Goal: Transaction & Acquisition: Purchase product/service

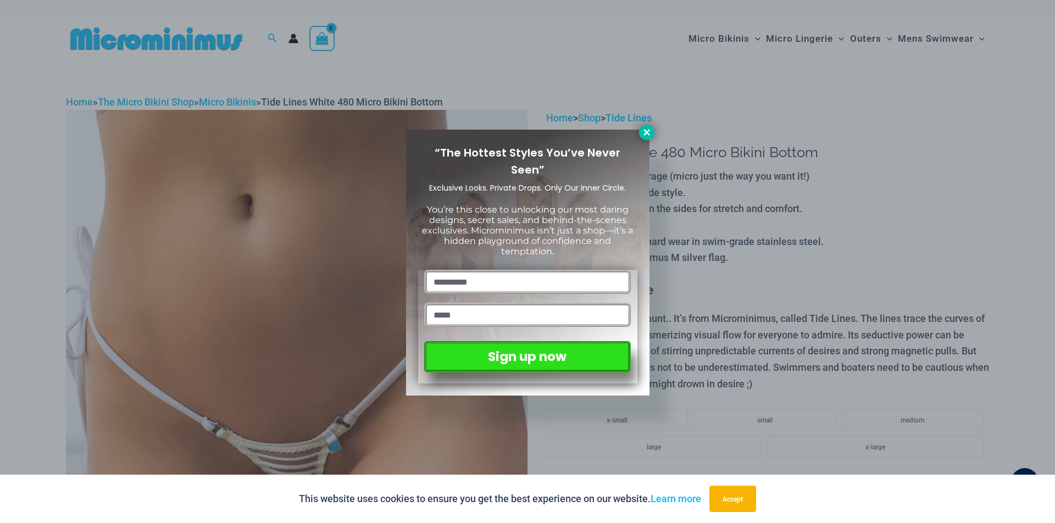
click at [645, 131] on icon at bounding box center [647, 132] width 10 height 10
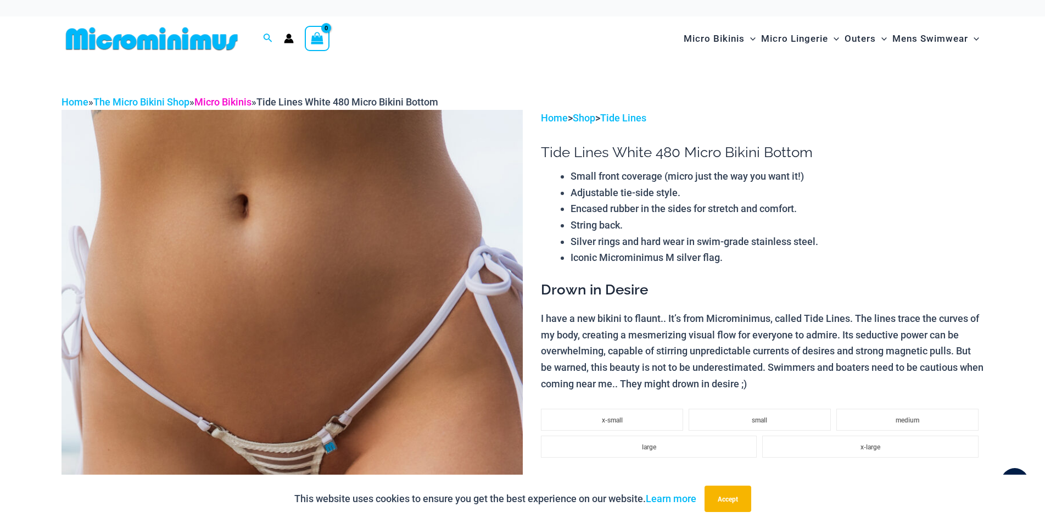
click at [240, 101] on link "Micro Bikinis" at bounding box center [222, 102] width 57 height 12
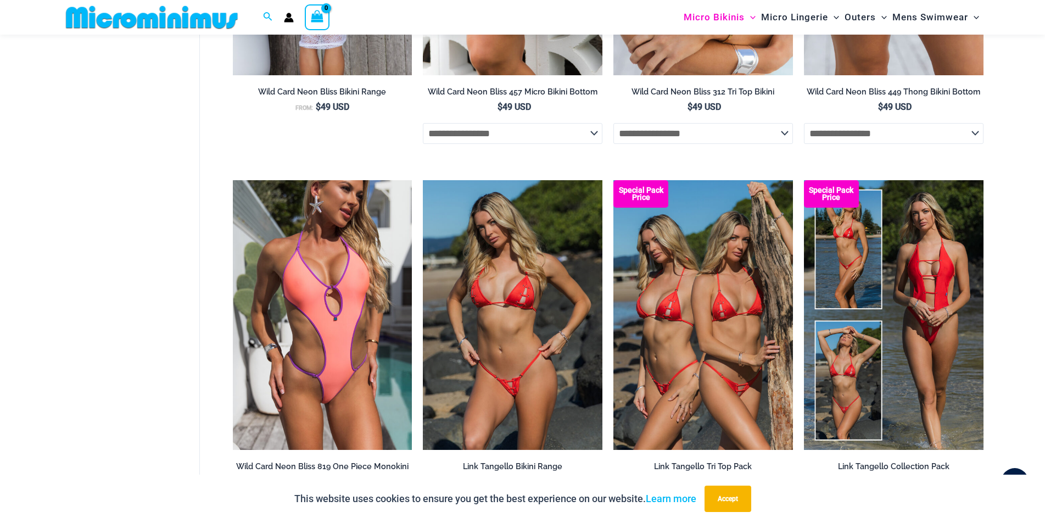
scroll to position [3194, 0]
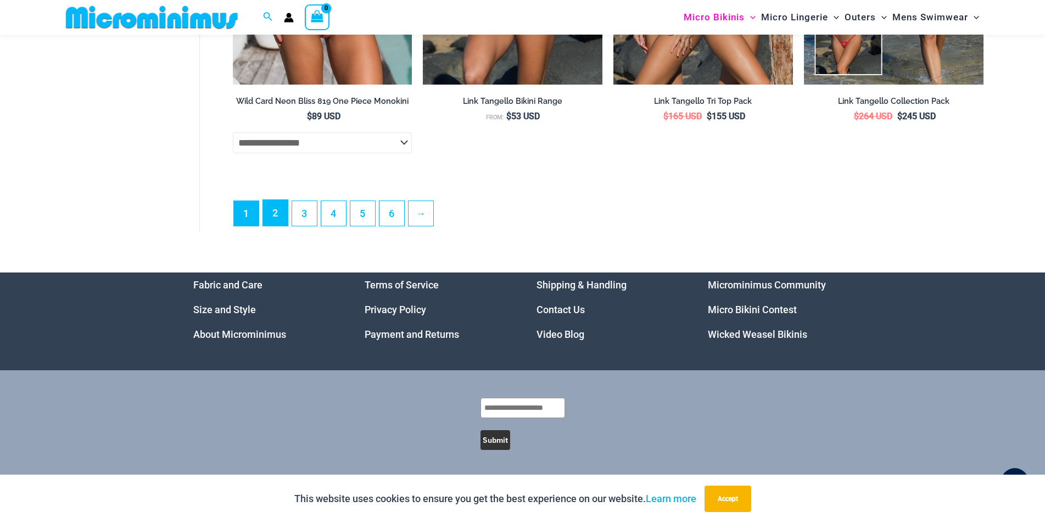
click at [271, 216] on link "2" at bounding box center [275, 213] width 25 height 26
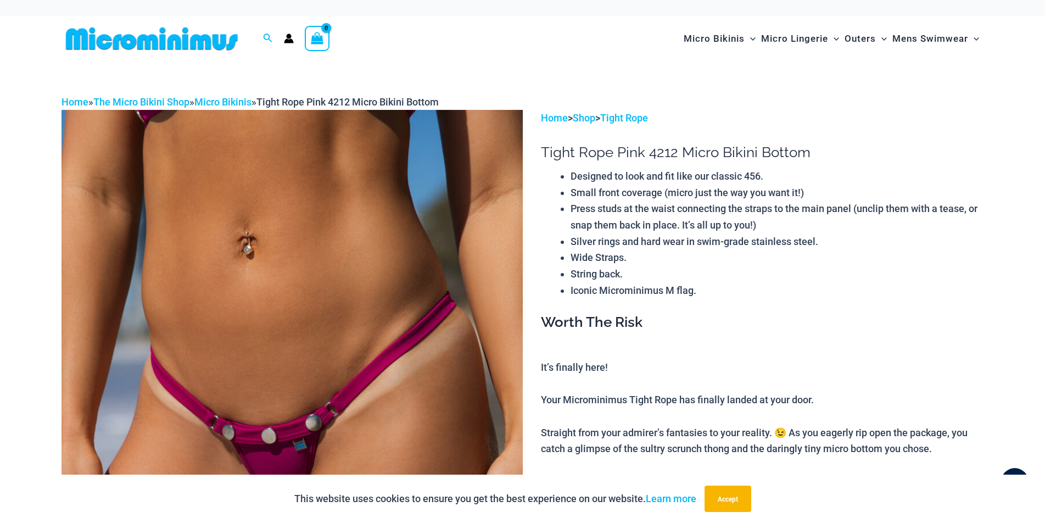
click at [268, 328] on img at bounding box center [292, 456] width 461 height 692
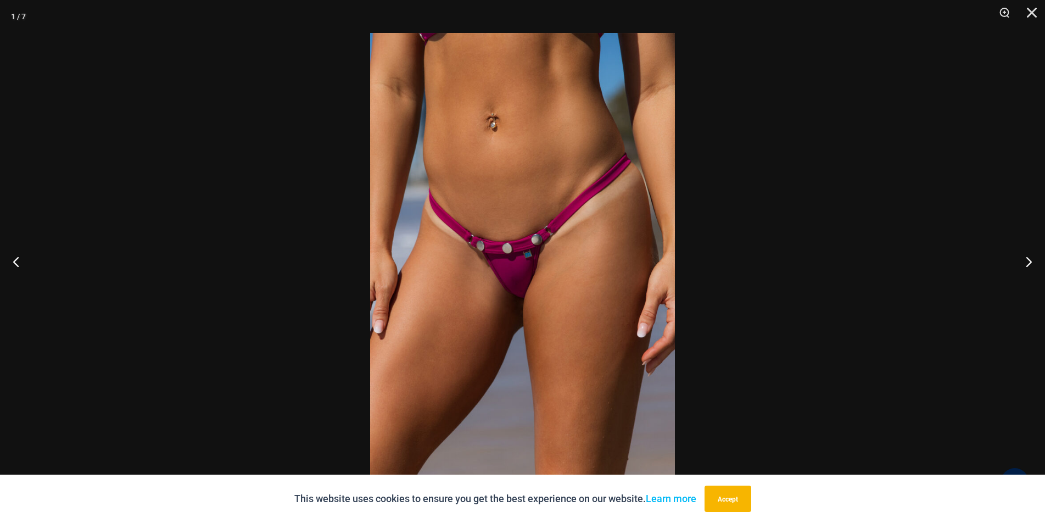
click at [518, 276] on img at bounding box center [522, 261] width 305 height 457
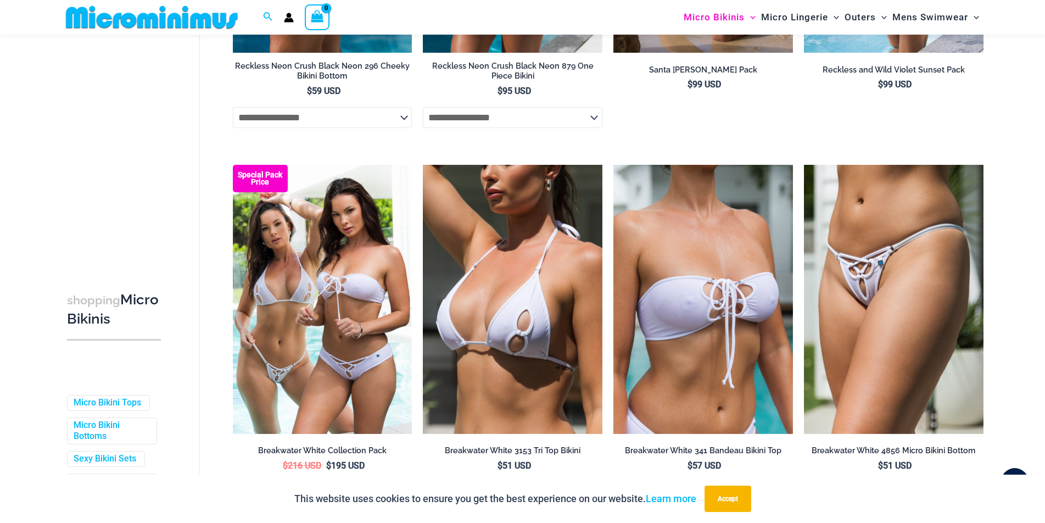
scroll to position [2828, 0]
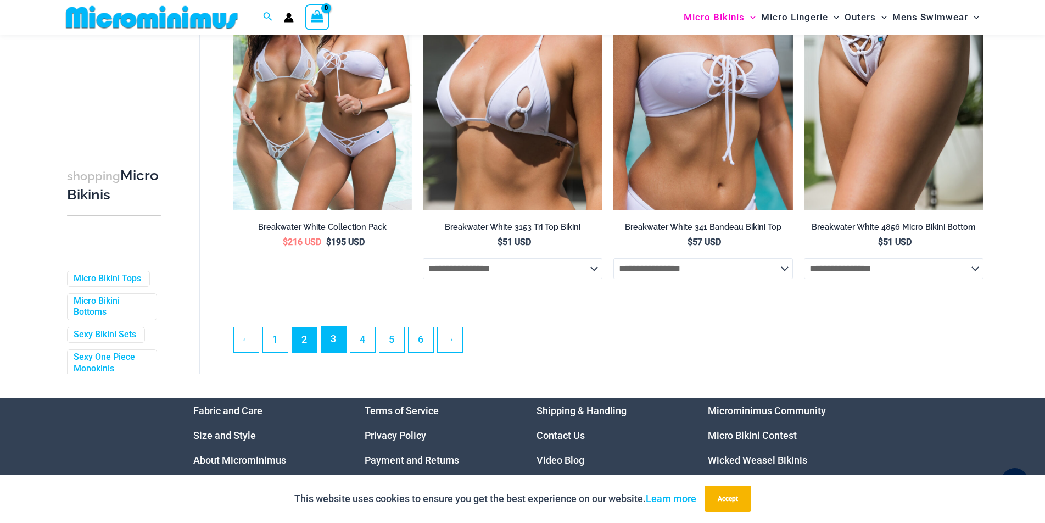
click at [332, 352] on link "3" at bounding box center [333, 339] width 25 height 26
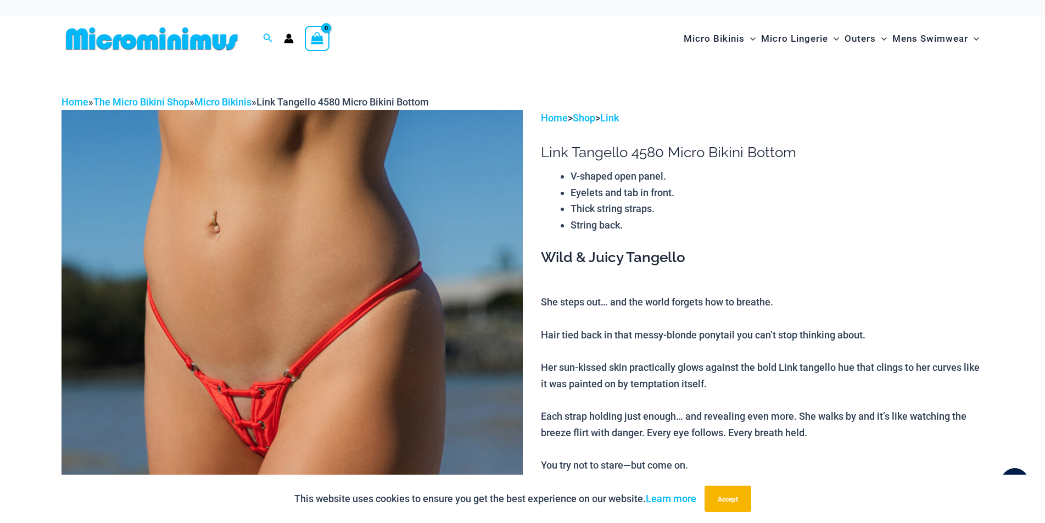
click at [228, 382] on img at bounding box center [292, 456] width 461 height 692
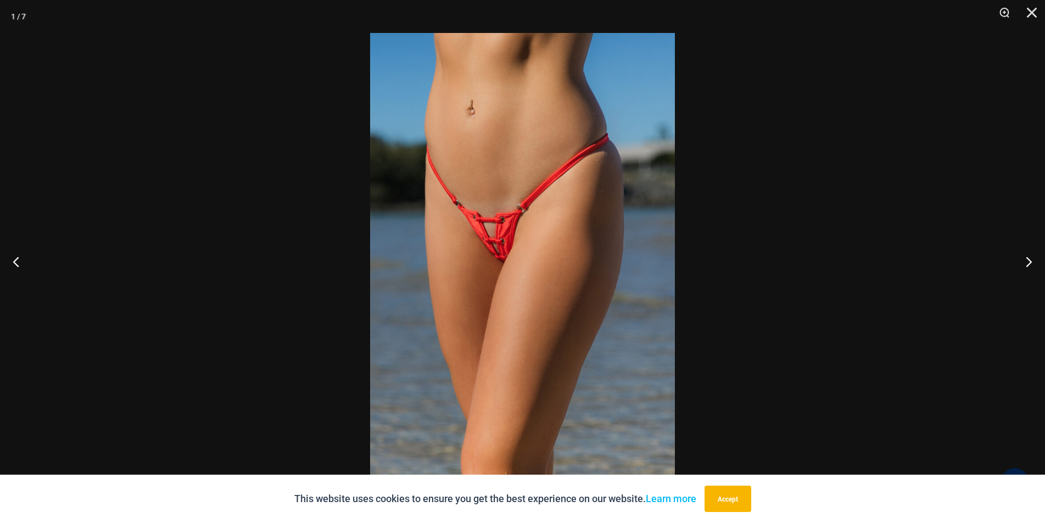
click at [475, 277] on img at bounding box center [522, 261] width 305 height 457
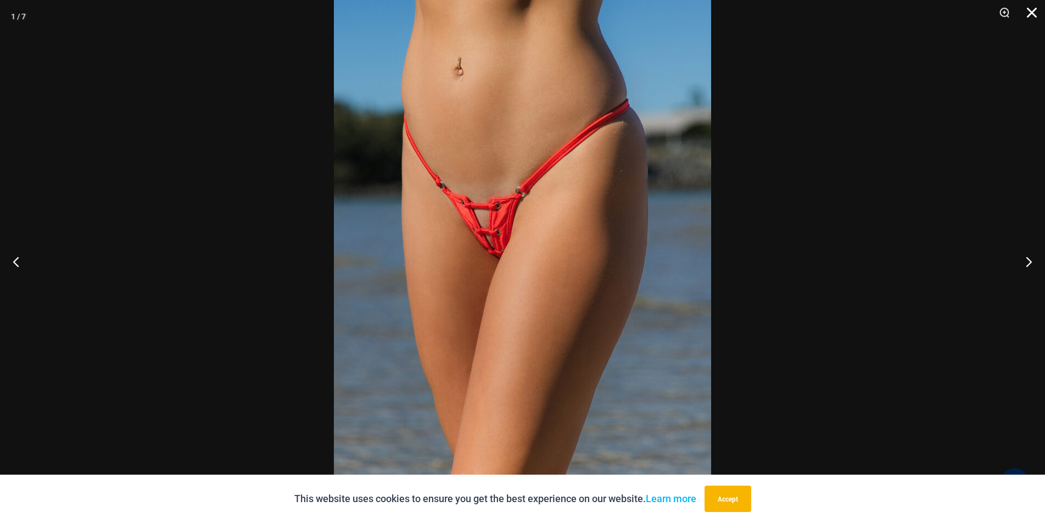
click at [1032, 6] on button "Close" at bounding box center [1027, 16] width 27 height 33
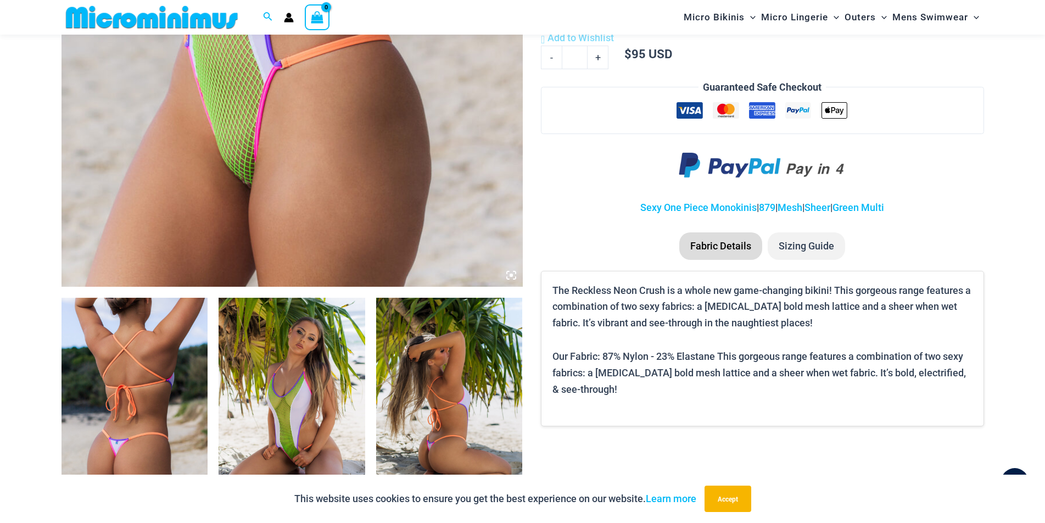
scroll to position [631, 0]
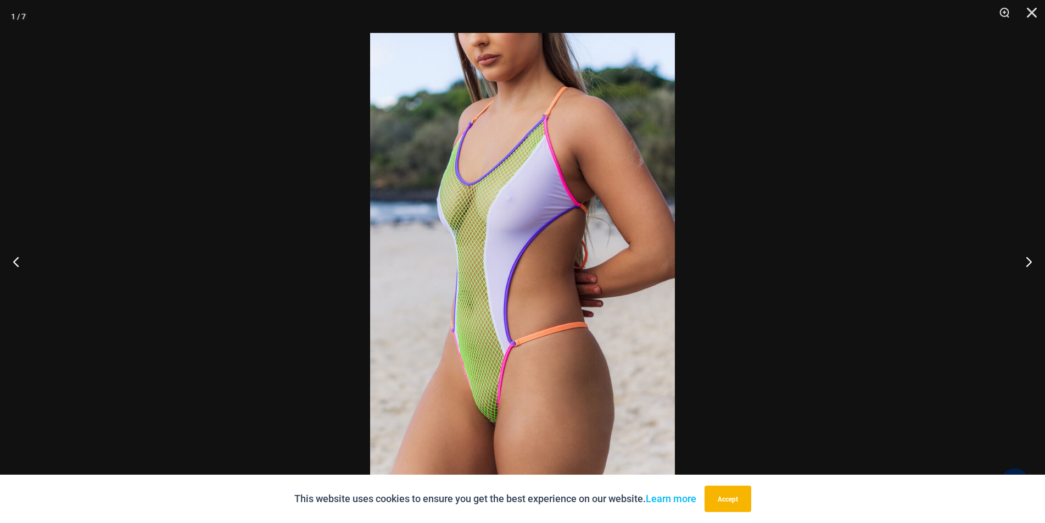
click at [502, 404] on img at bounding box center [522, 261] width 305 height 457
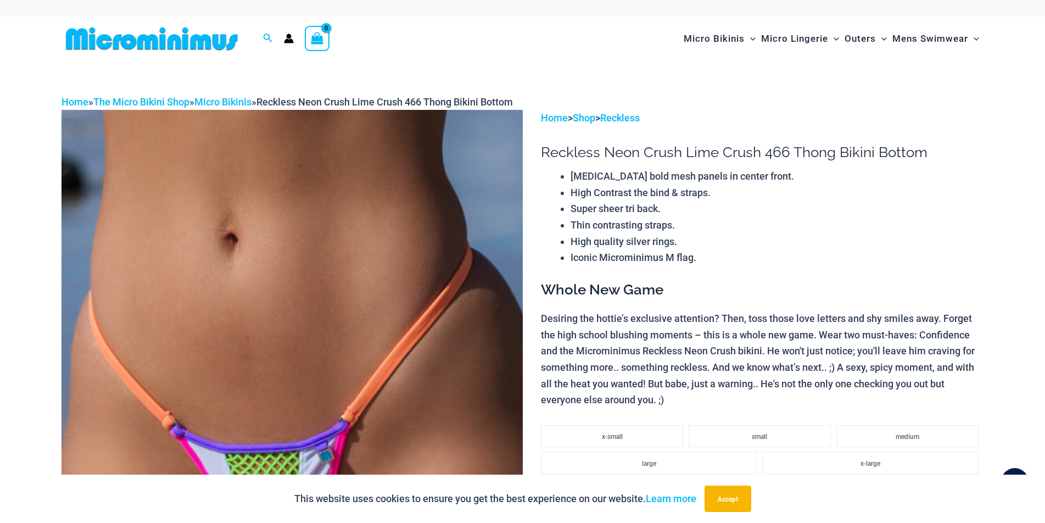
click at [367, 304] on img at bounding box center [292, 456] width 461 height 692
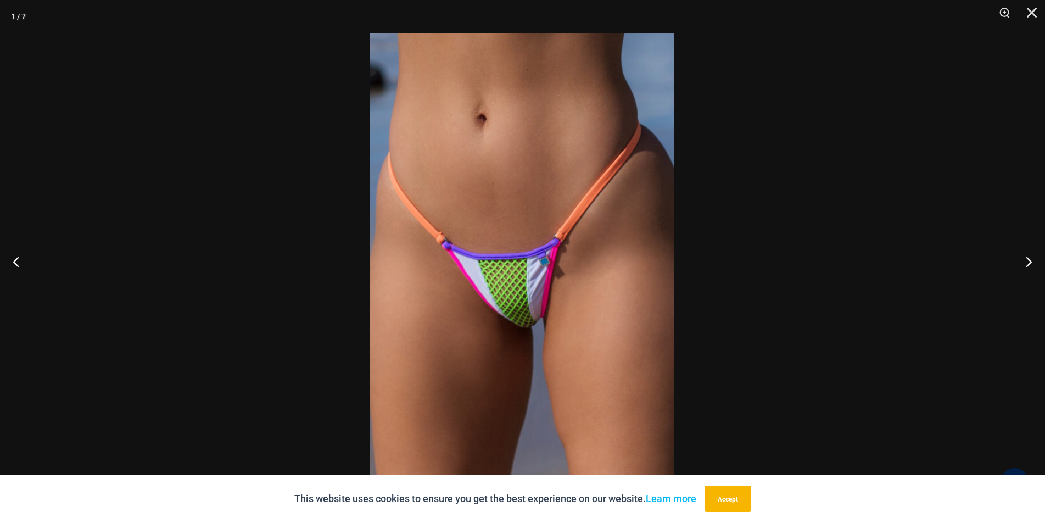
click at [495, 331] on img at bounding box center [522, 261] width 304 height 457
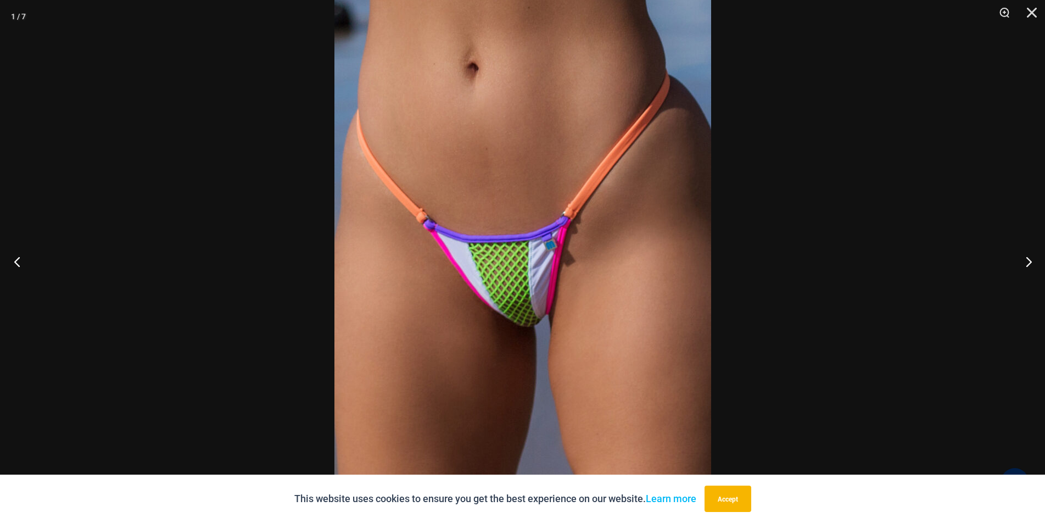
click at [17, 264] on button "Previous" at bounding box center [20, 261] width 41 height 55
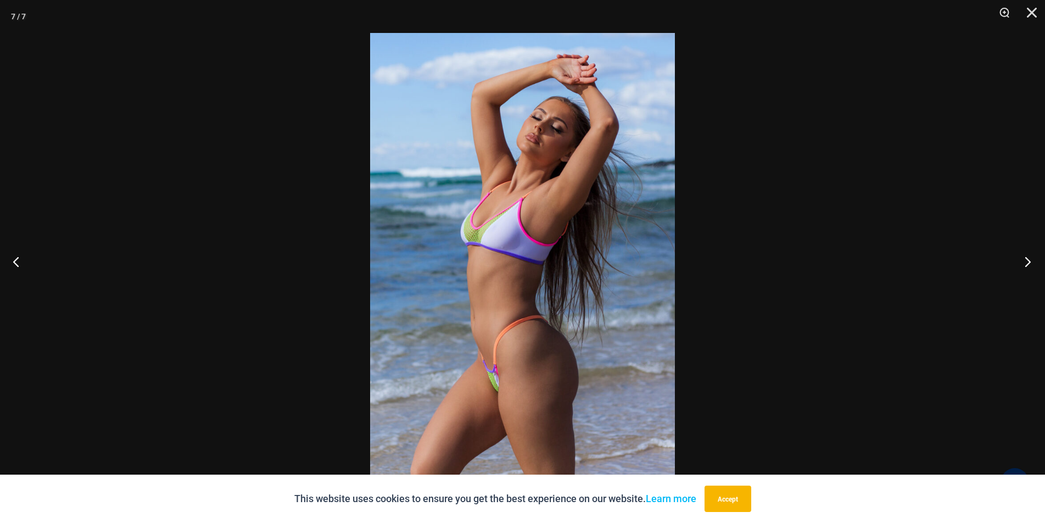
click at [1030, 260] on button "Next" at bounding box center [1024, 261] width 41 height 55
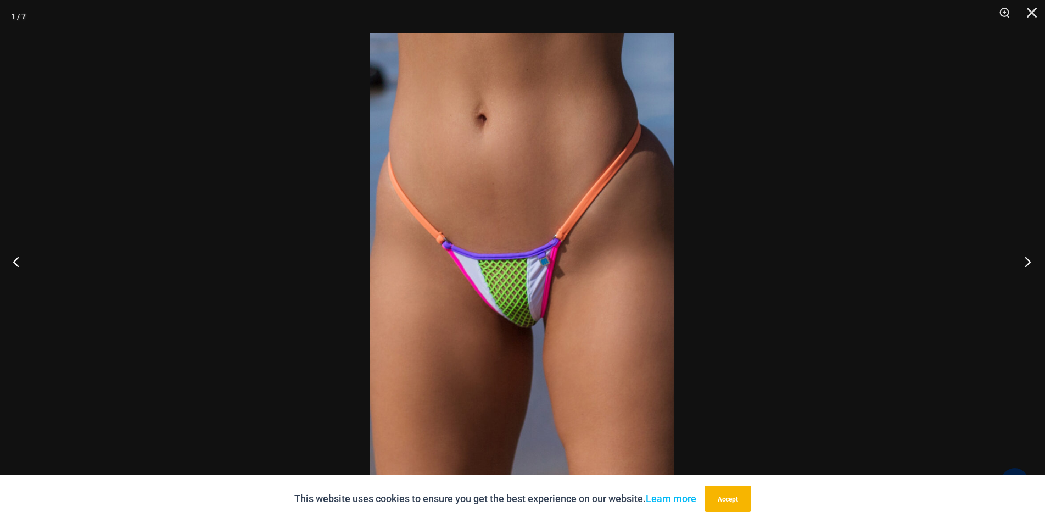
click at [1030, 260] on button "Next" at bounding box center [1024, 261] width 41 height 55
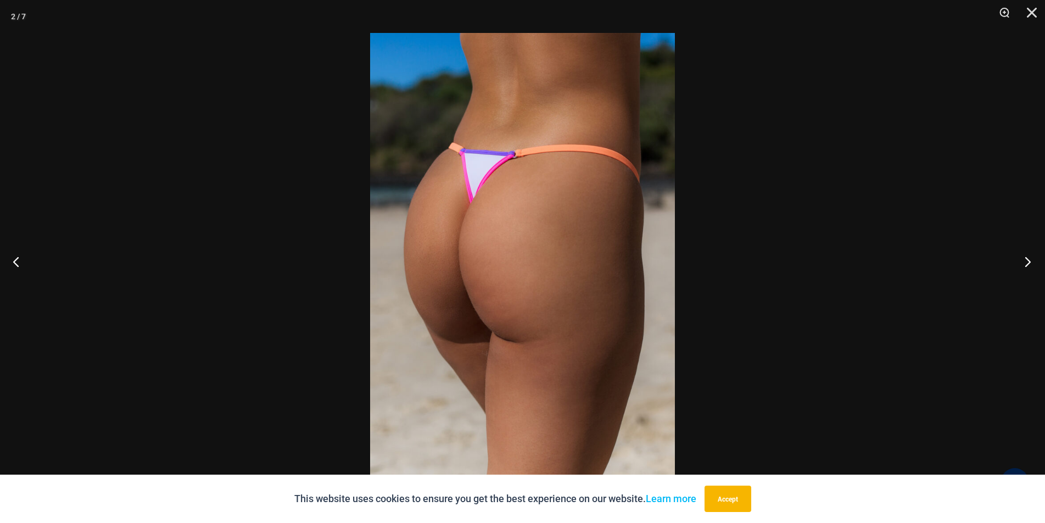
click at [1030, 260] on button "Next" at bounding box center [1024, 261] width 41 height 55
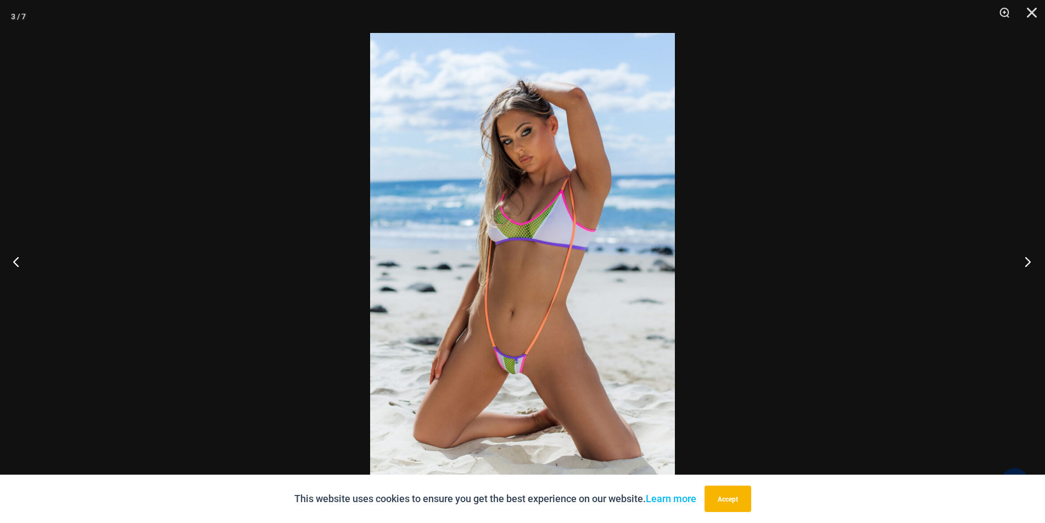
click at [1030, 260] on button "Next" at bounding box center [1024, 261] width 41 height 55
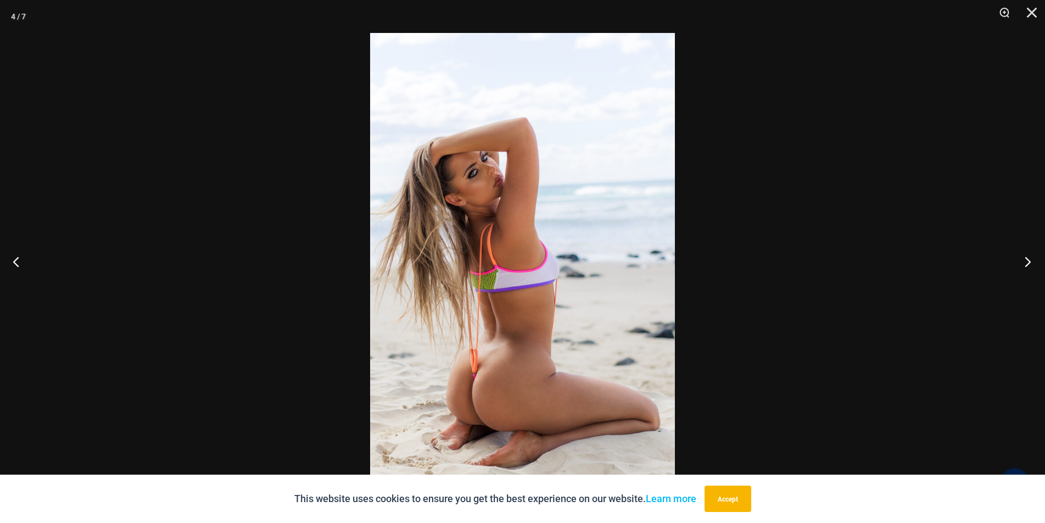
click at [1030, 260] on button "Next" at bounding box center [1024, 261] width 41 height 55
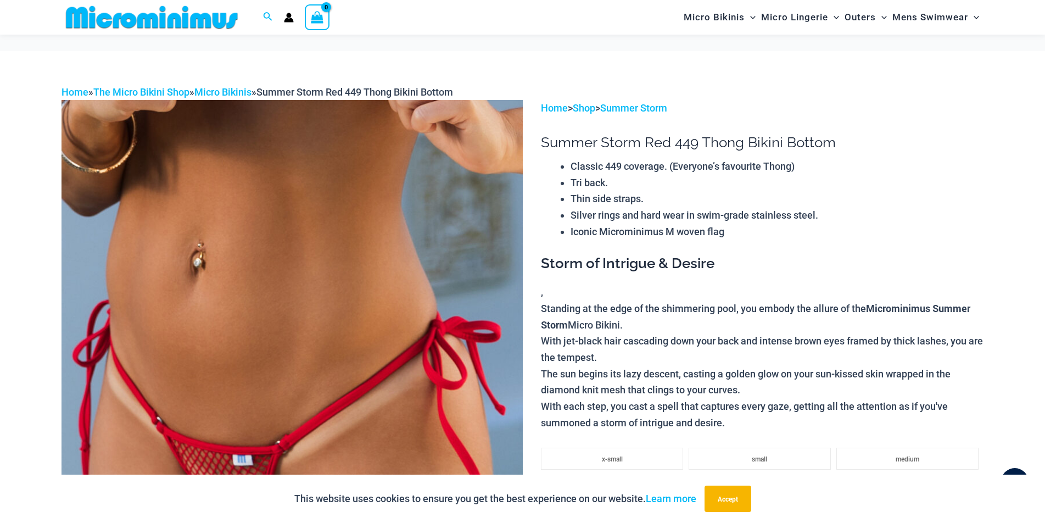
scroll to position [173, 0]
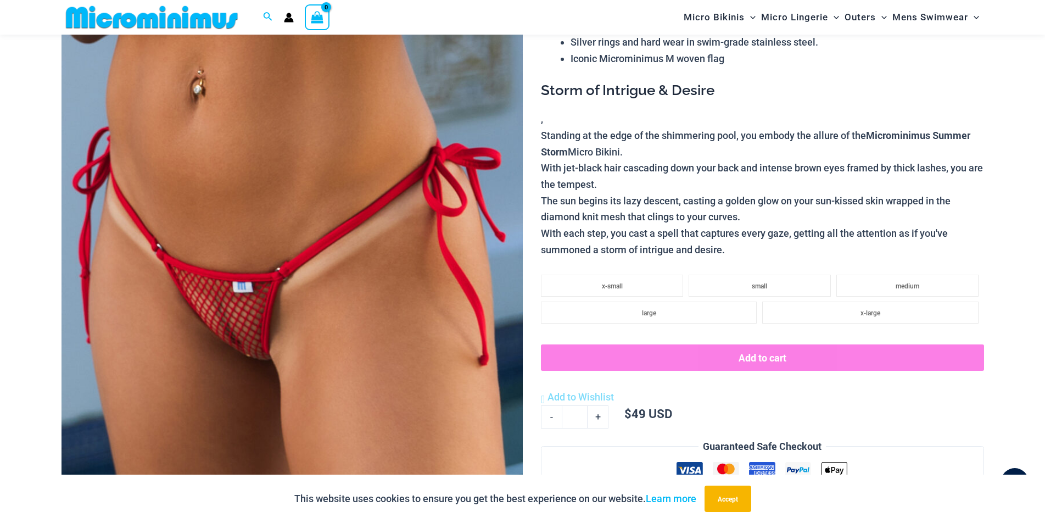
click at [239, 344] on img at bounding box center [292, 273] width 461 height 692
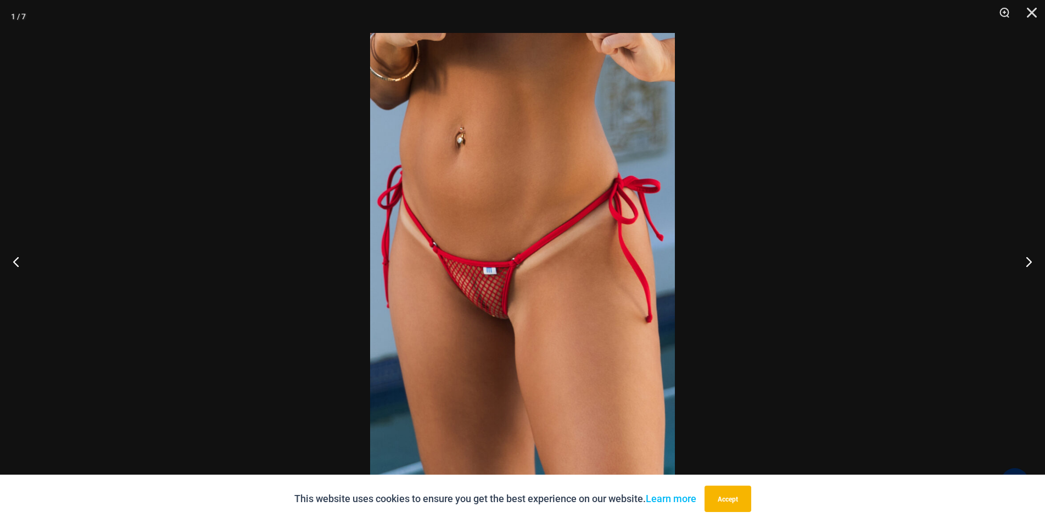
click at [472, 348] on img at bounding box center [522, 261] width 305 height 457
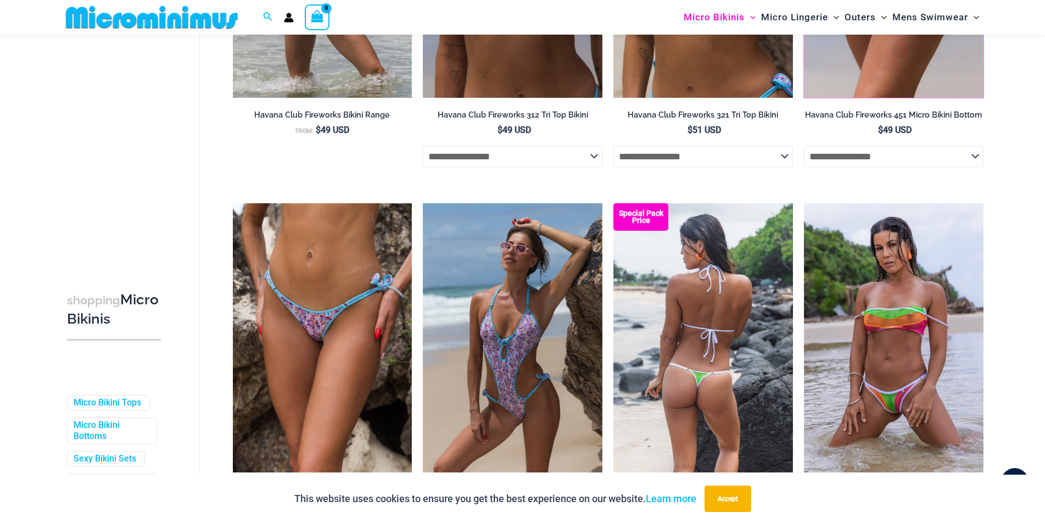
scroll to position [2954, 0]
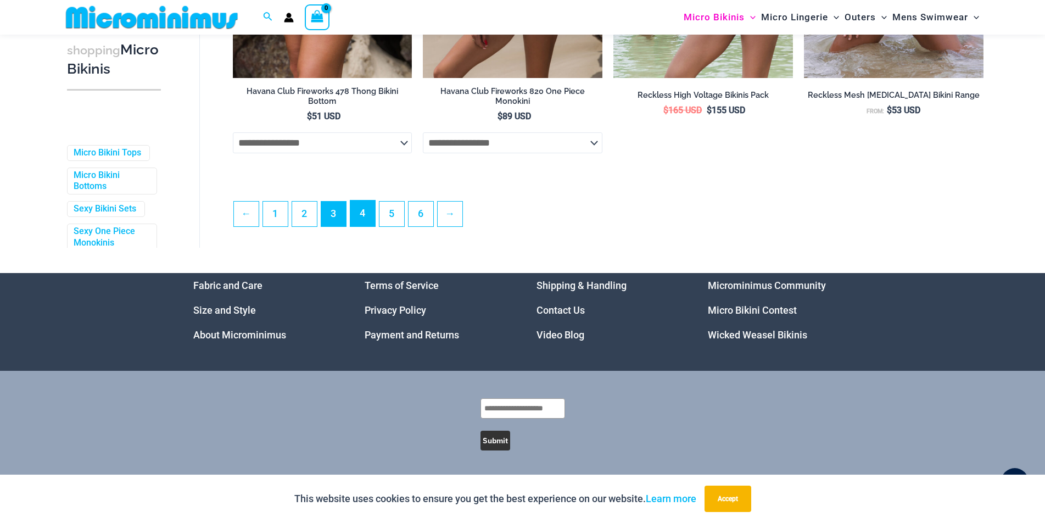
click at [355, 214] on link "4" at bounding box center [362, 213] width 25 height 26
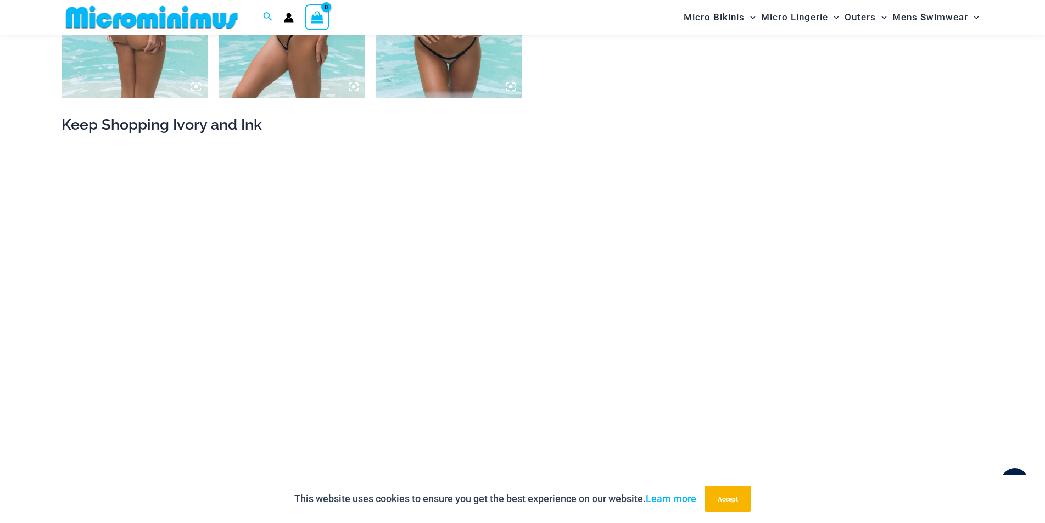
scroll to position [1455, 0]
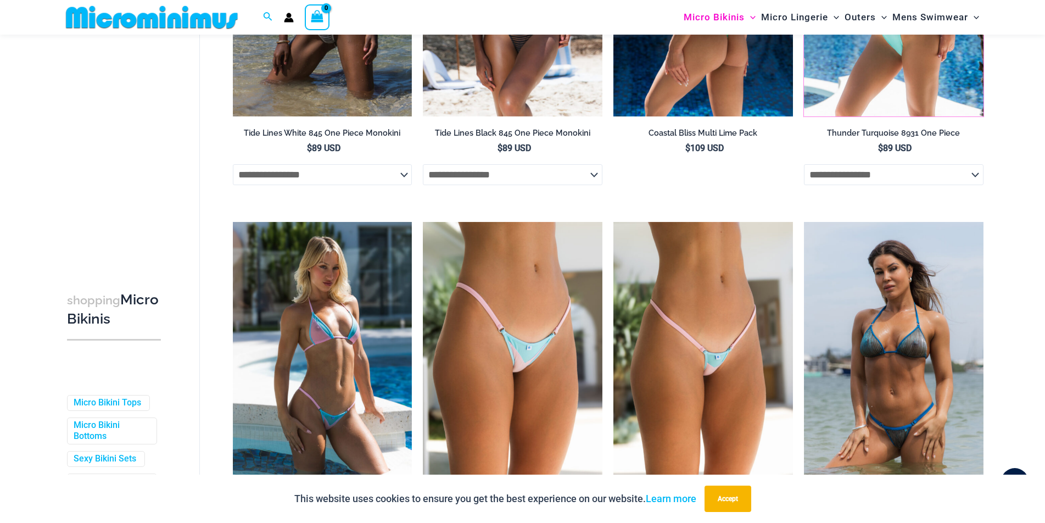
scroll to position [2279, 0]
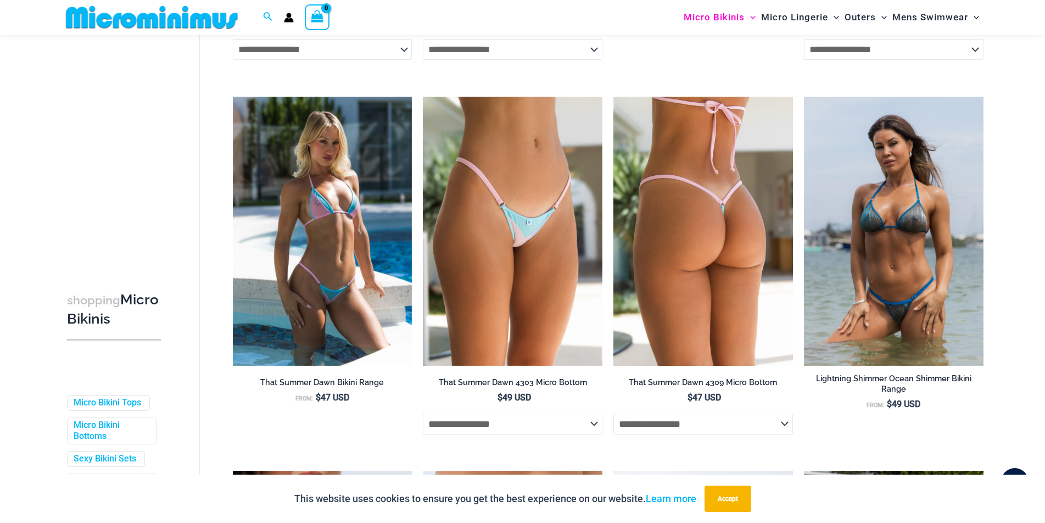
drag, startPoint x: 648, startPoint y: 179, endPoint x: 710, endPoint y: 180, distance: 61.5
click at [710, 180] on img at bounding box center [704, 231] width 180 height 269
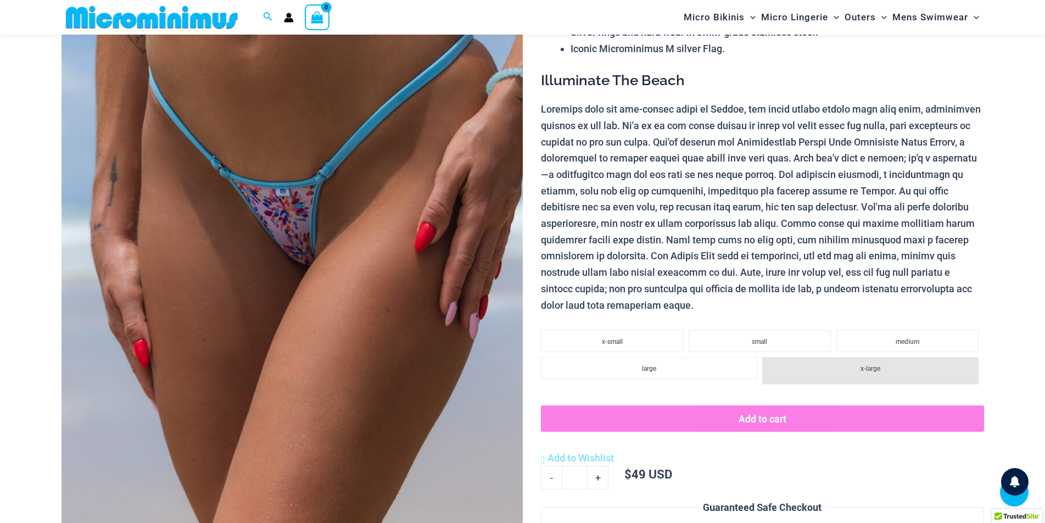
scroll to position [183, 0]
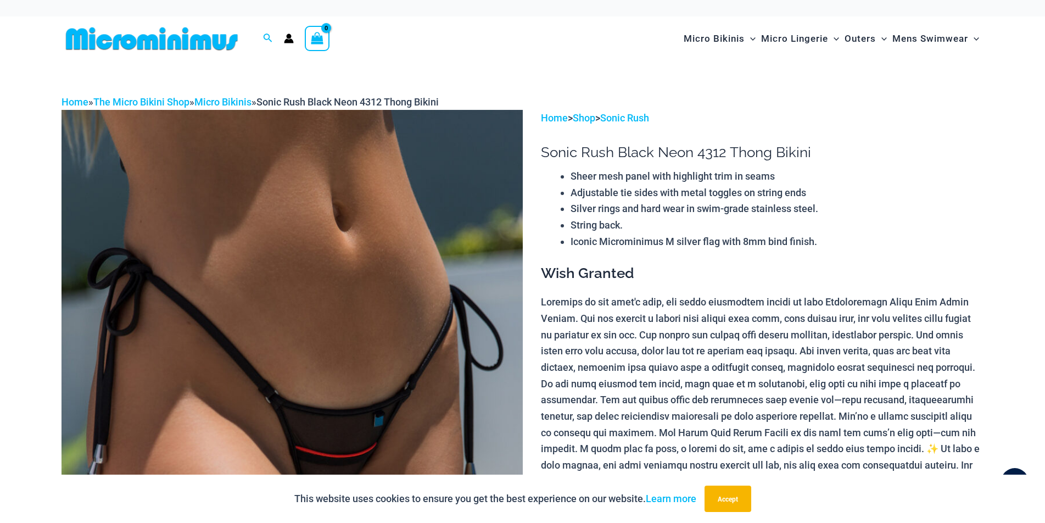
click at [327, 403] on img at bounding box center [292, 456] width 461 height 692
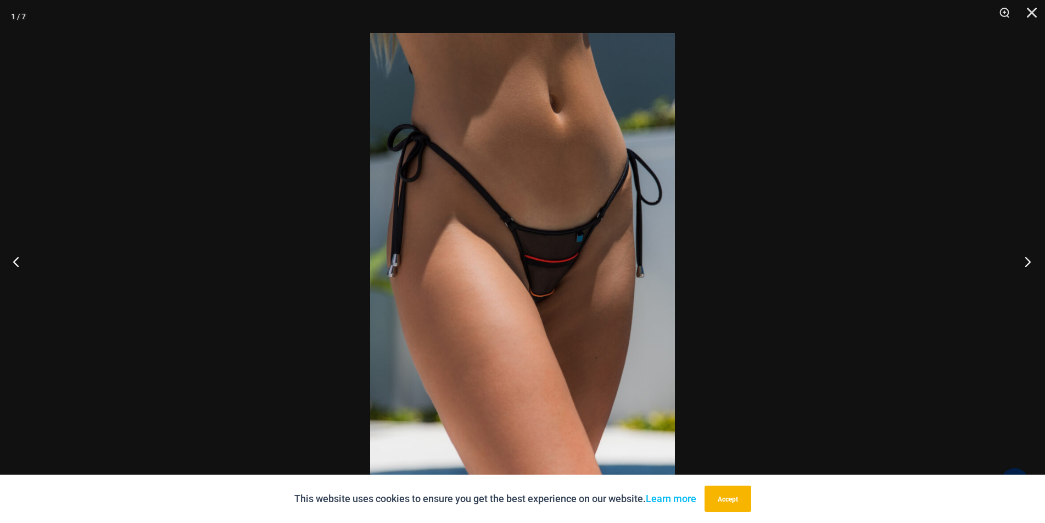
click at [1033, 263] on button "Next" at bounding box center [1024, 261] width 41 height 55
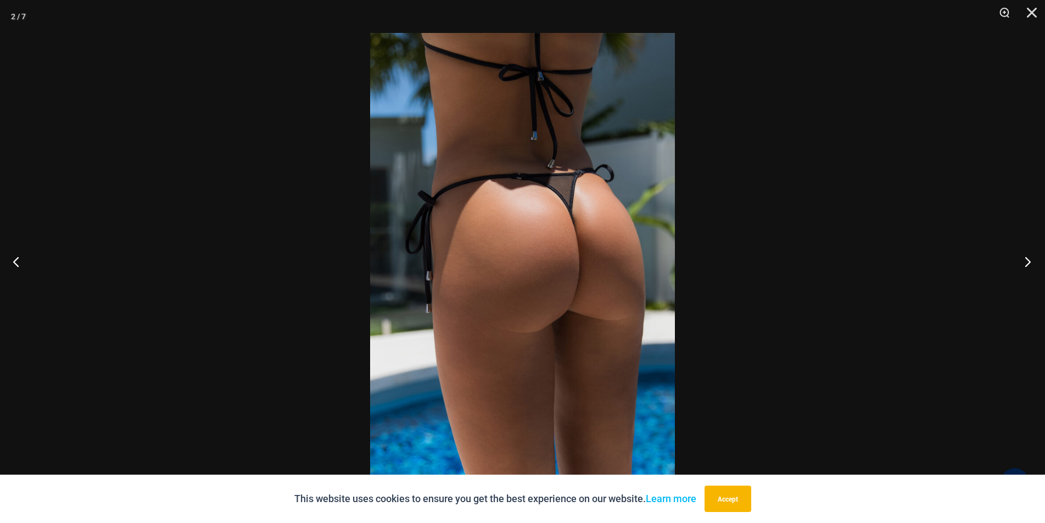
click at [1033, 263] on button "Next" at bounding box center [1024, 261] width 41 height 55
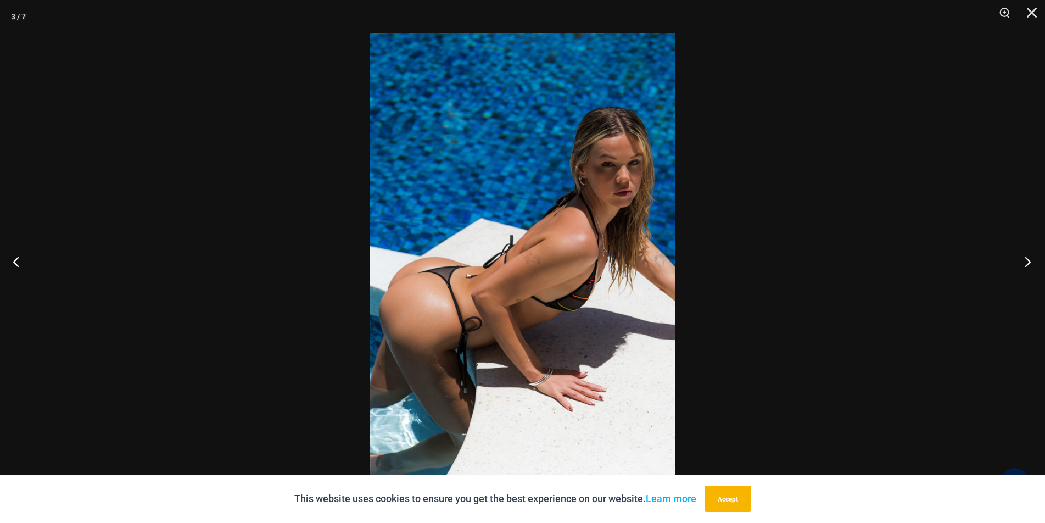
click at [1033, 263] on button "Next" at bounding box center [1024, 261] width 41 height 55
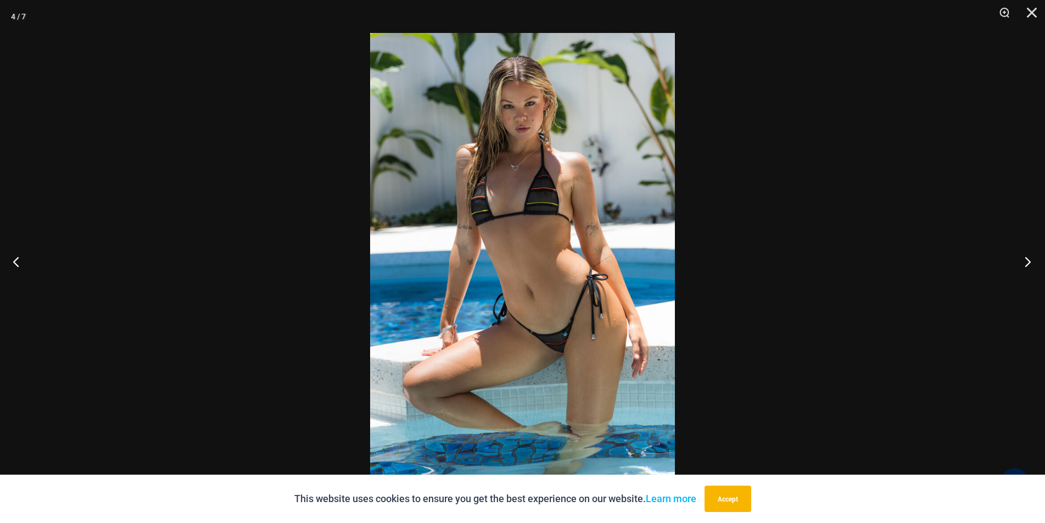
click at [1033, 263] on button "Next" at bounding box center [1024, 261] width 41 height 55
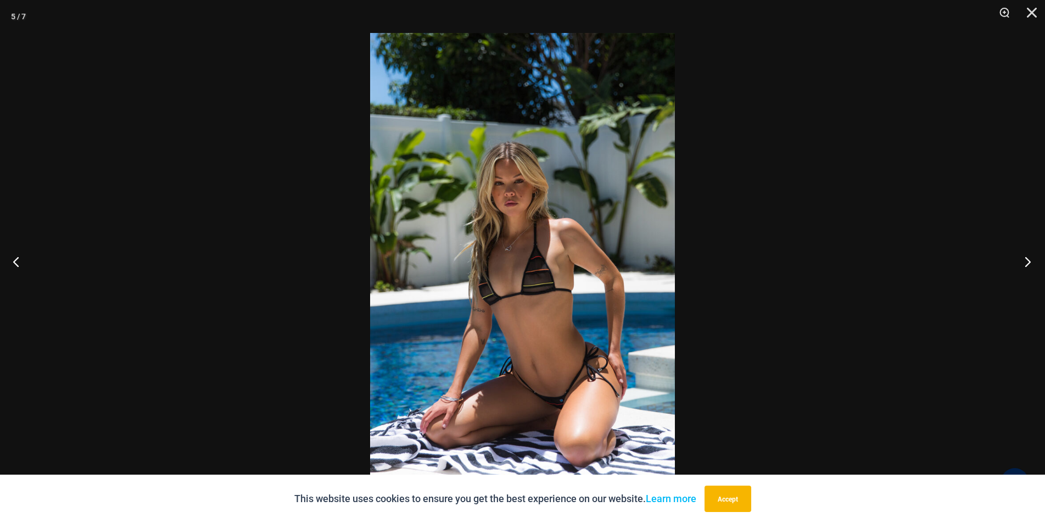
click at [1033, 263] on button "Next" at bounding box center [1024, 261] width 41 height 55
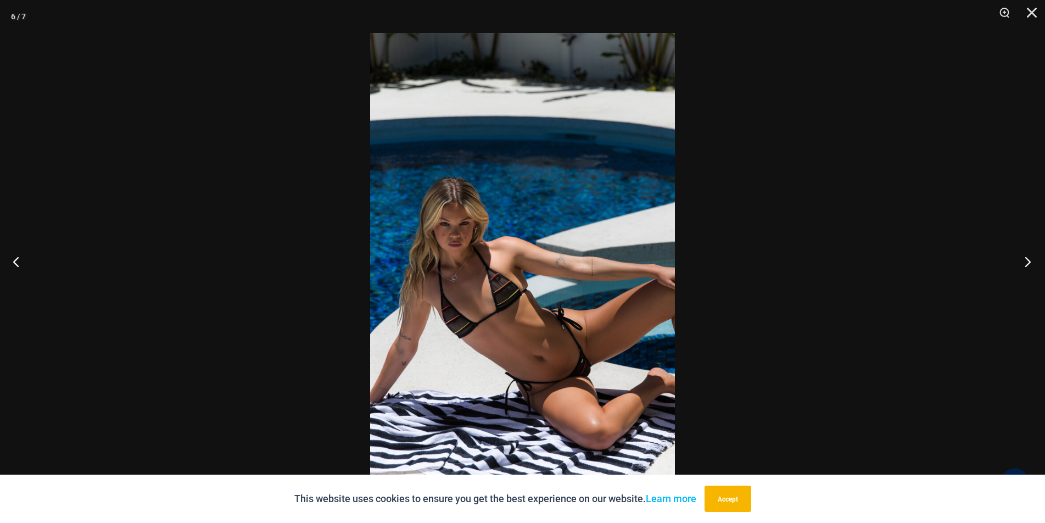
click at [1033, 263] on button "Next" at bounding box center [1024, 261] width 41 height 55
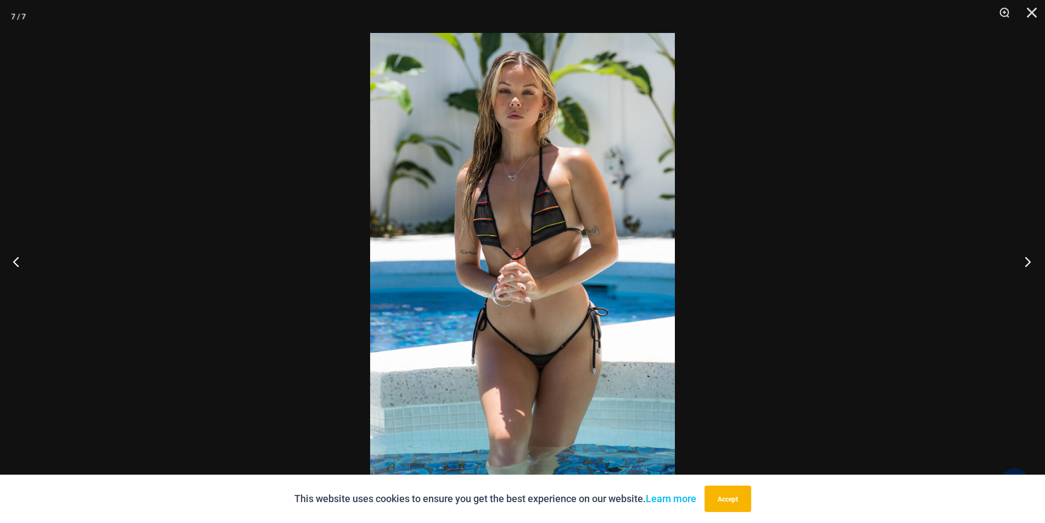
click at [1033, 263] on button "Next" at bounding box center [1024, 261] width 41 height 55
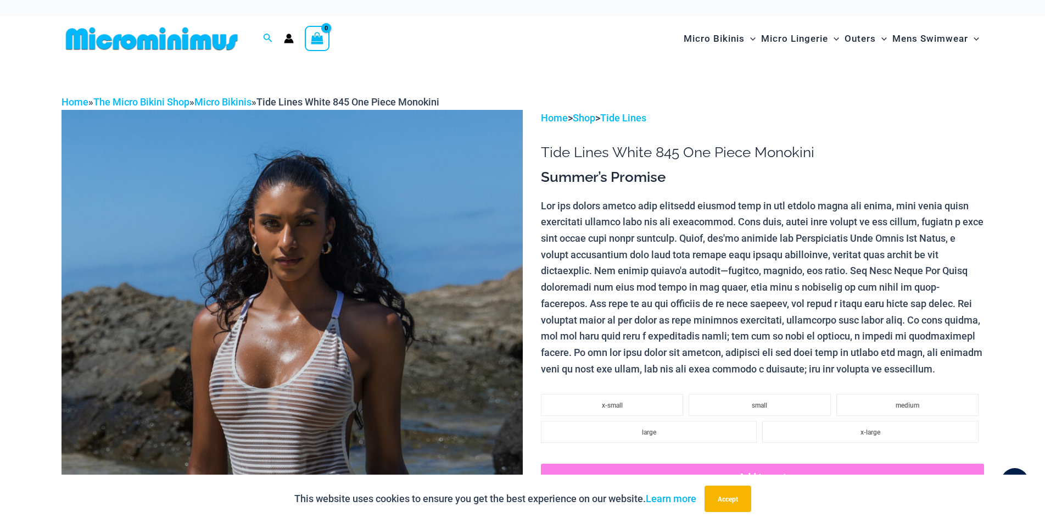
click at [325, 345] on img at bounding box center [292, 456] width 461 height 692
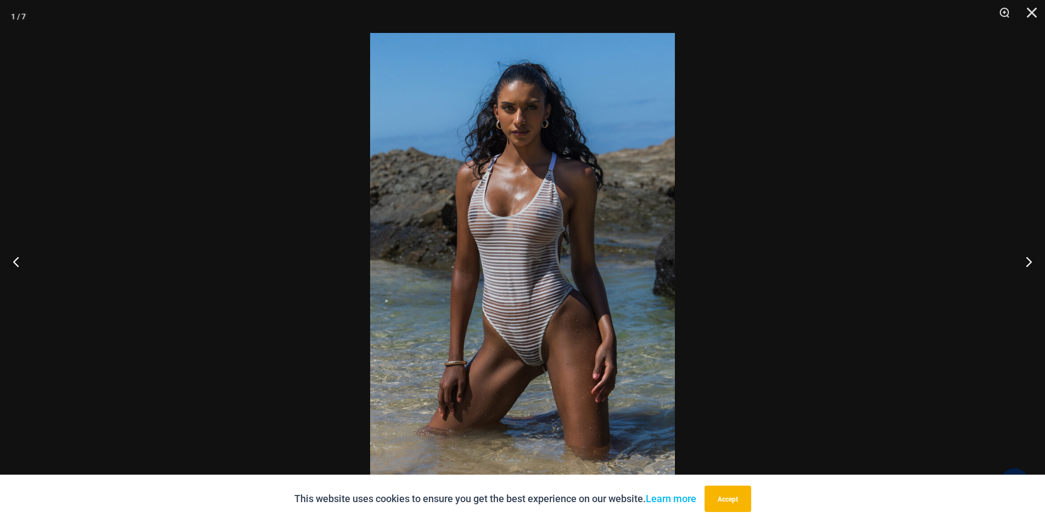
click at [544, 337] on img at bounding box center [522, 261] width 305 height 457
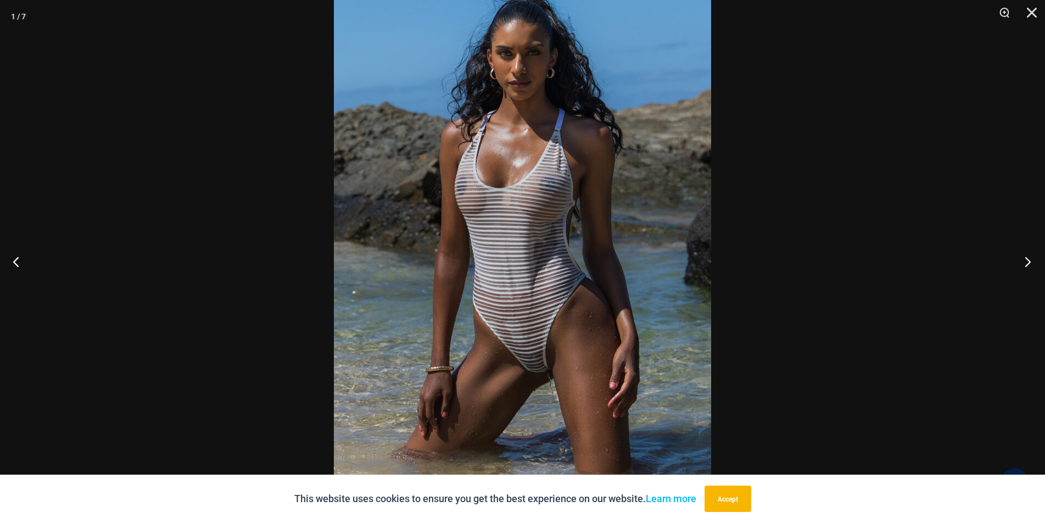
click at [1029, 259] on button "Next" at bounding box center [1024, 261] width 41 height 55
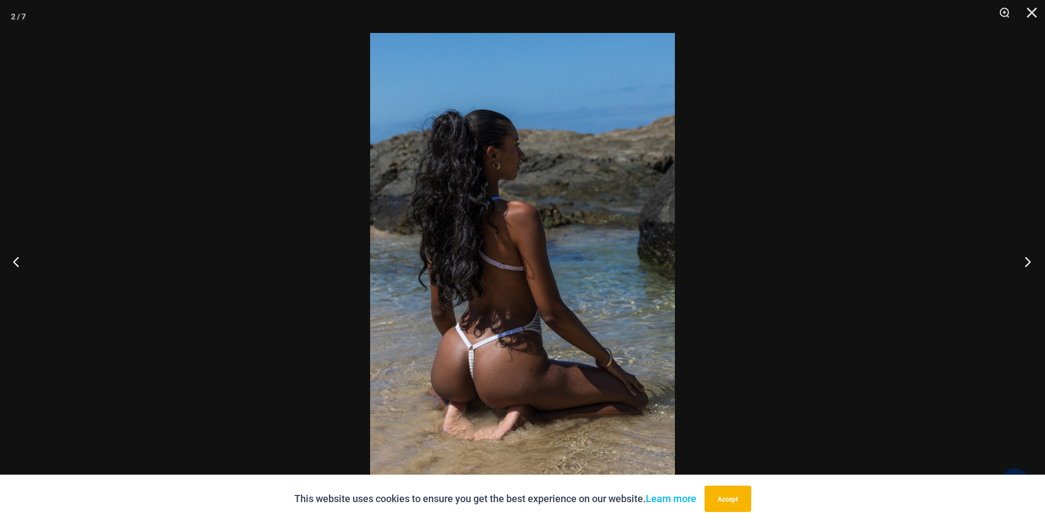
click at [1029, 259] on button "Next" at bounding box center [1024, 261] width 41 height 55
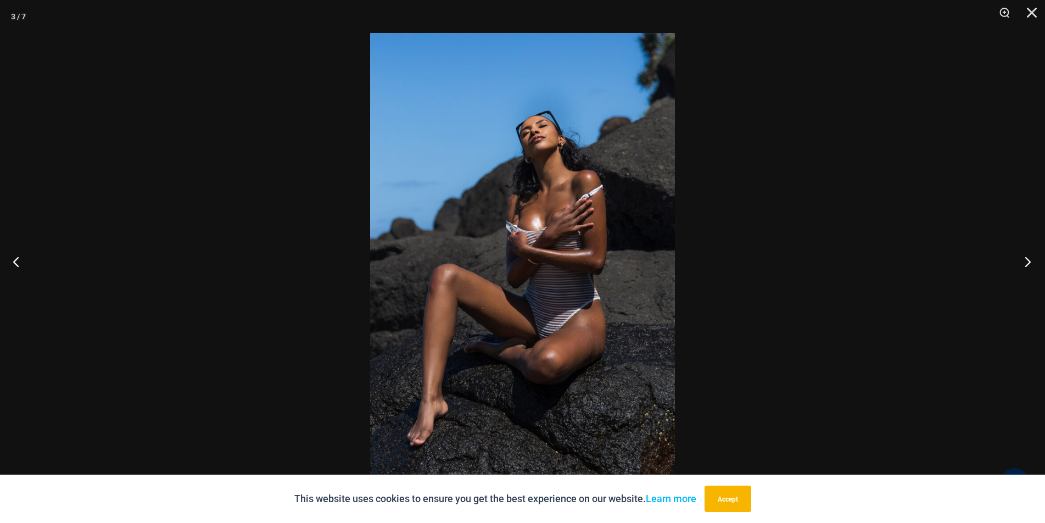
click at [1029, 259] on button "Next" at bounding box center [1024, 261] width 41 height 55
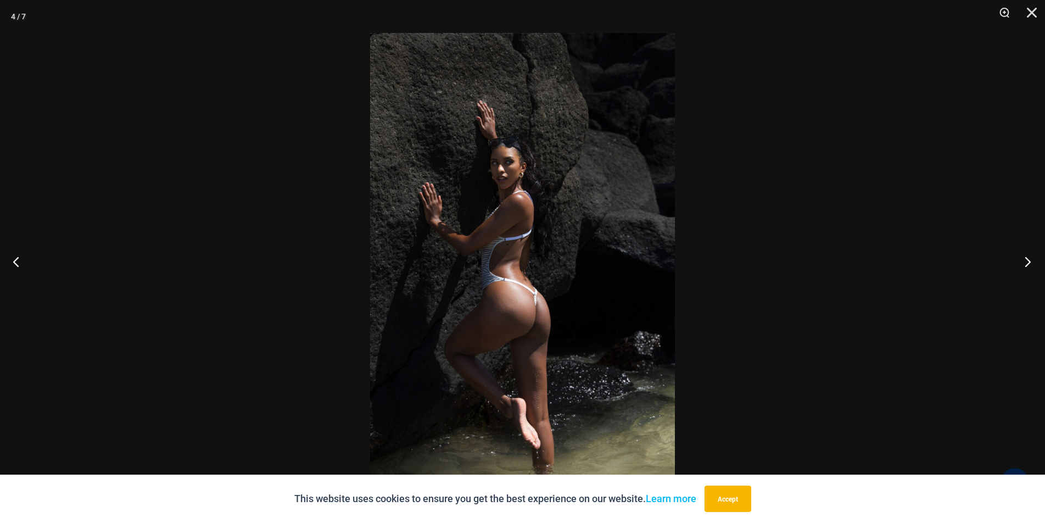
click at [1029, 259] on button "Next" at bounding box center [1024, 261] width 41 height 55
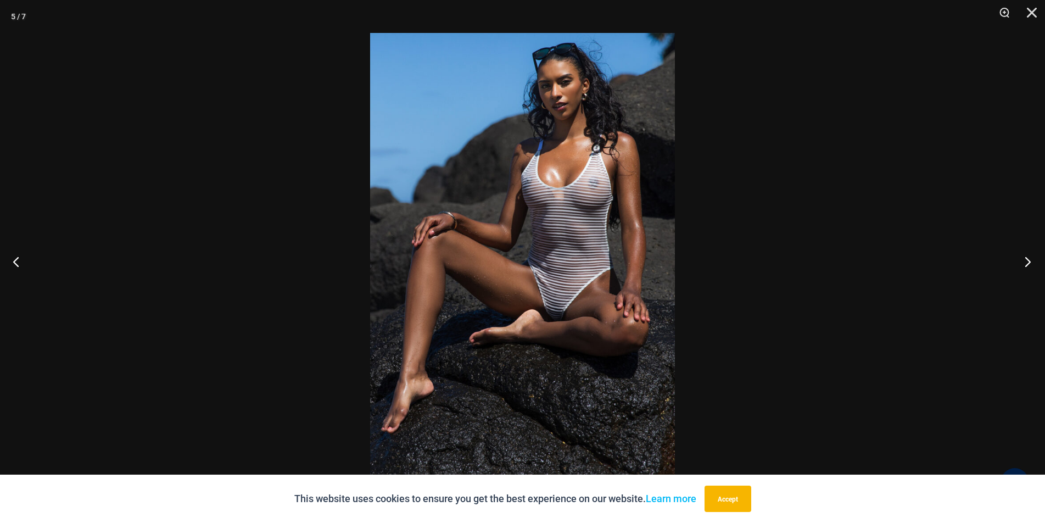
click at [1029, 259] on button "Next" at bounding box center [1024, 261] width 41 height 55
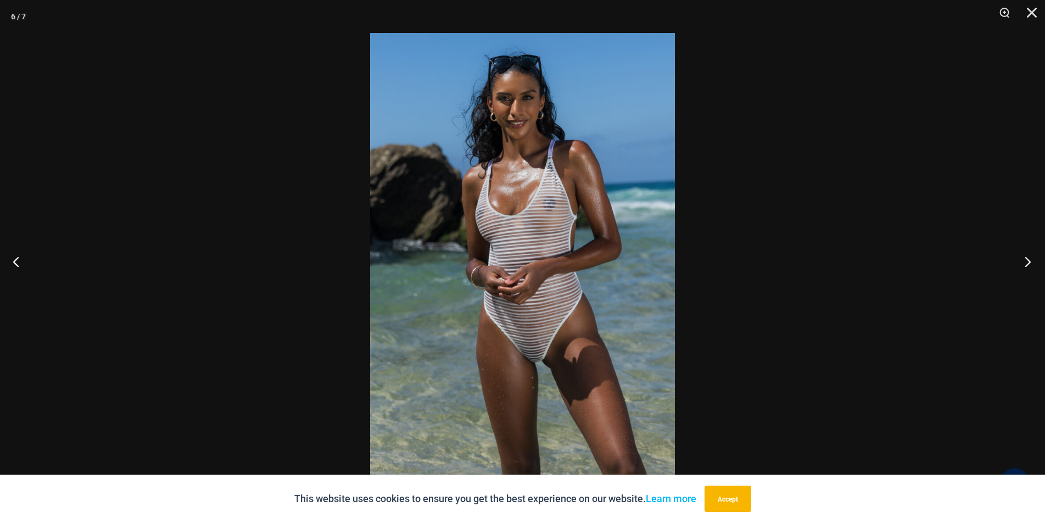
click at [1029, 259] on button "Next" at bounding box center [1024, 261] width 41 height 55
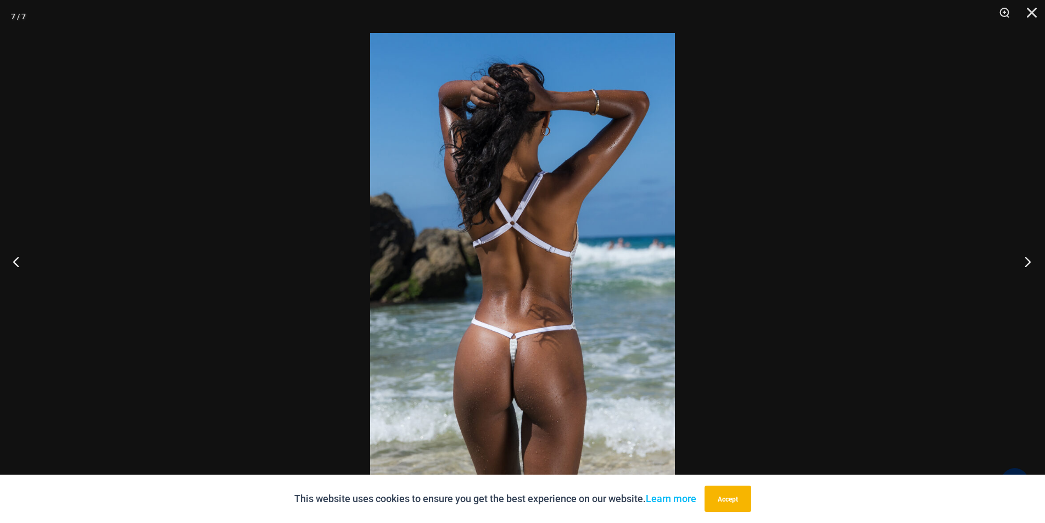
click at [1029, 259] on button "Next" at bounding box center [1024, 261] width 41 height 55
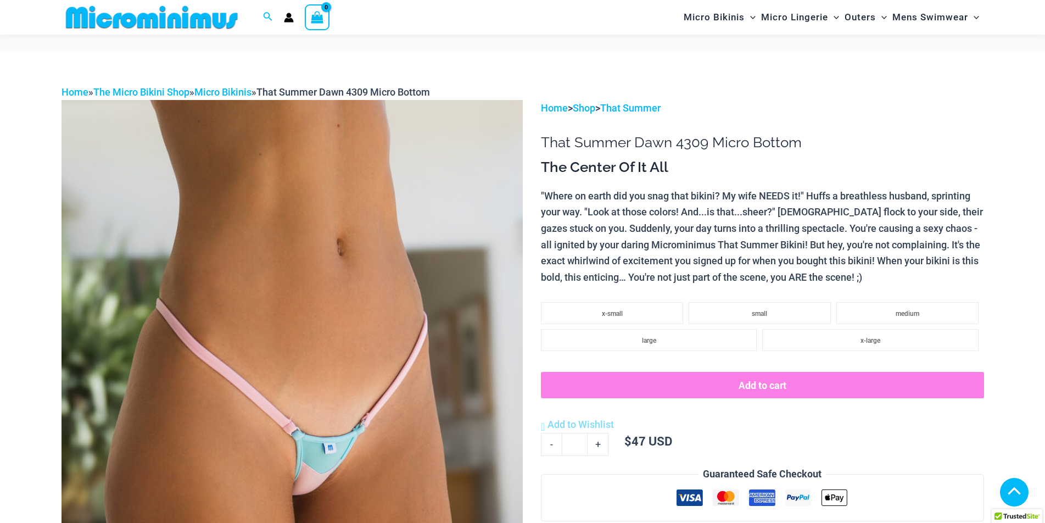
scroll to position [275, 0]
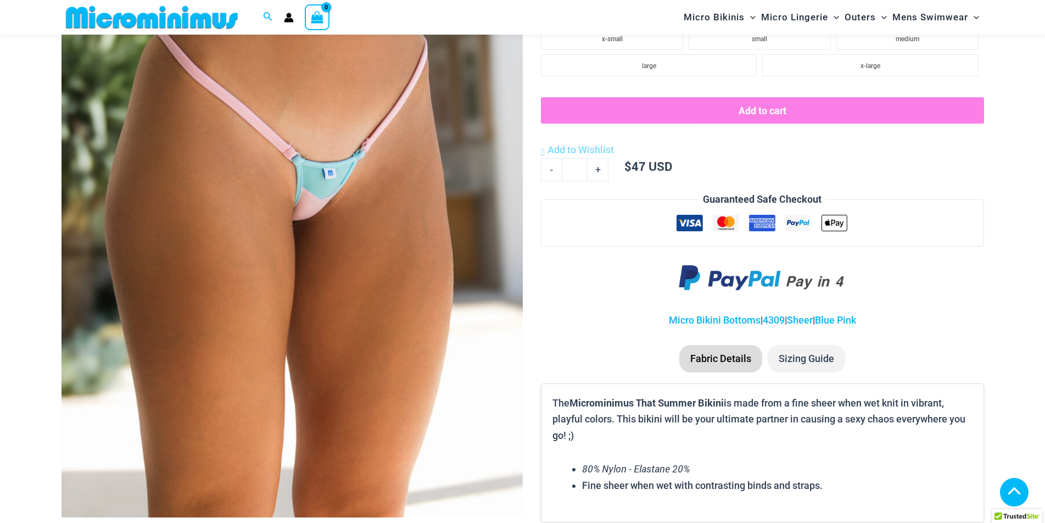
click at [398, 353] on img at bounding box center [292, 171] width 461 height 692
click at [315, 273] on img at bounding box center [292, 171] width 461 height 692
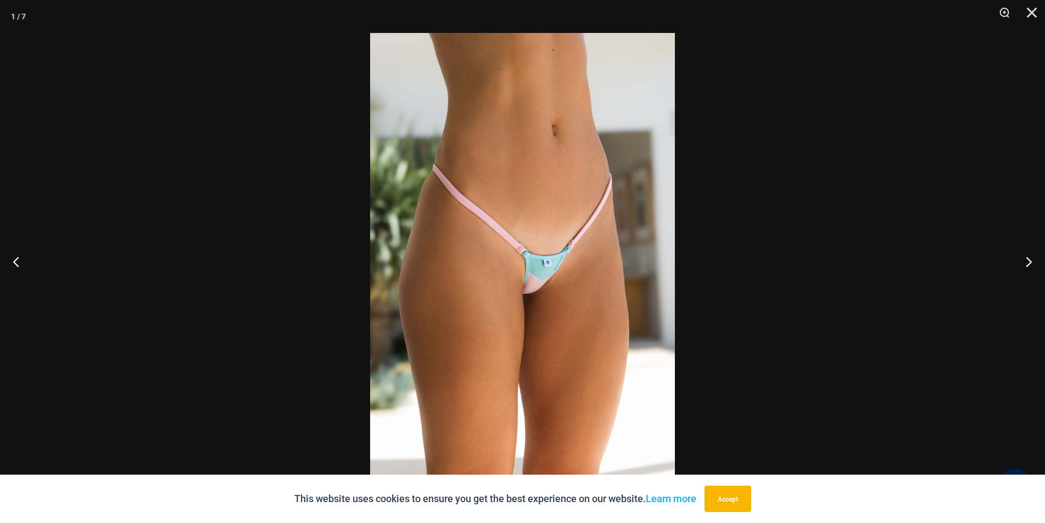
click at [315, 273] on div at bounding box center [522, 261] width 1045 height 523
click at [1024, 263] on button "Next" at bounding box center [1024, 261] width 41 height 55
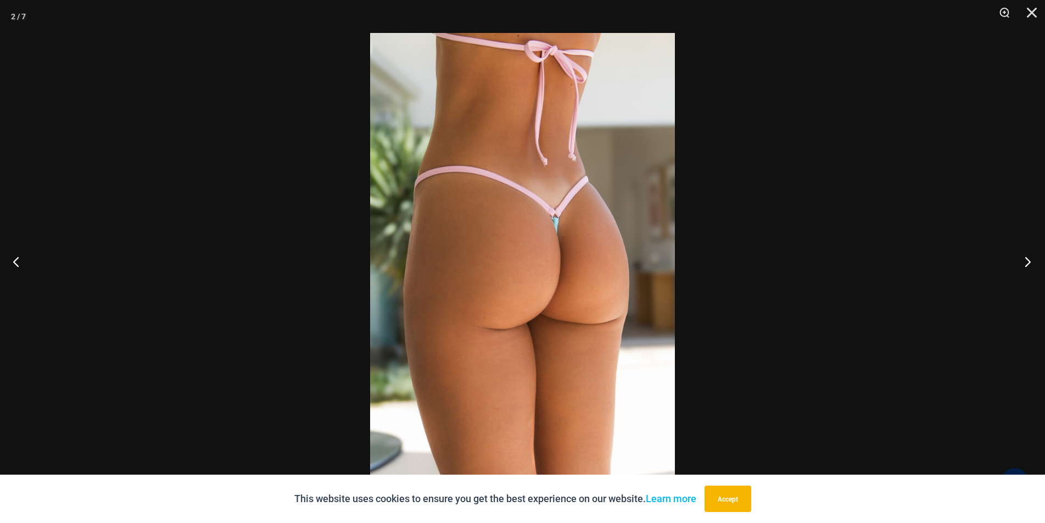
click at [1024, 263] on button "Next" at bounding box center [1024, 261] width 41 height 55
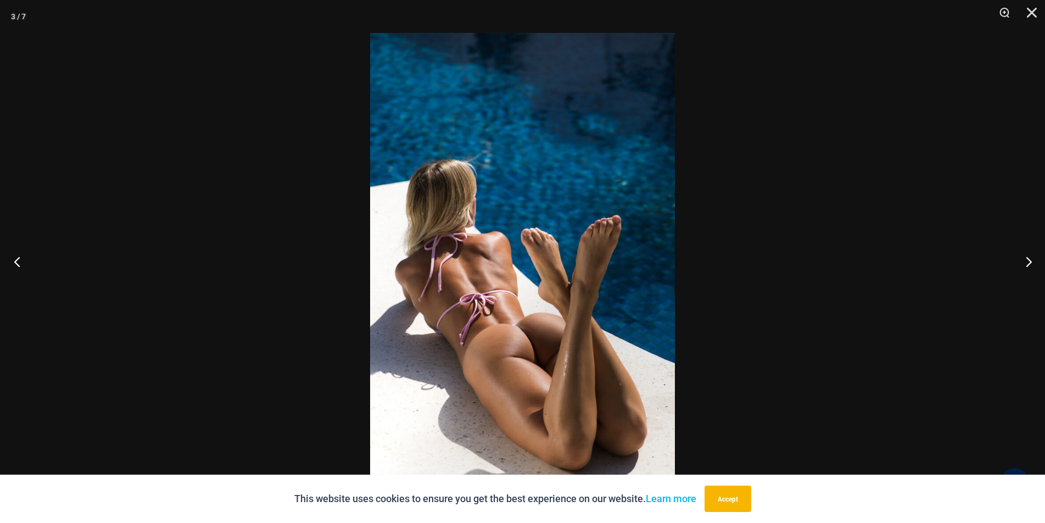
click at [15, 264] on button "Previous" at bounding box center [20, 261] width 41 height 55
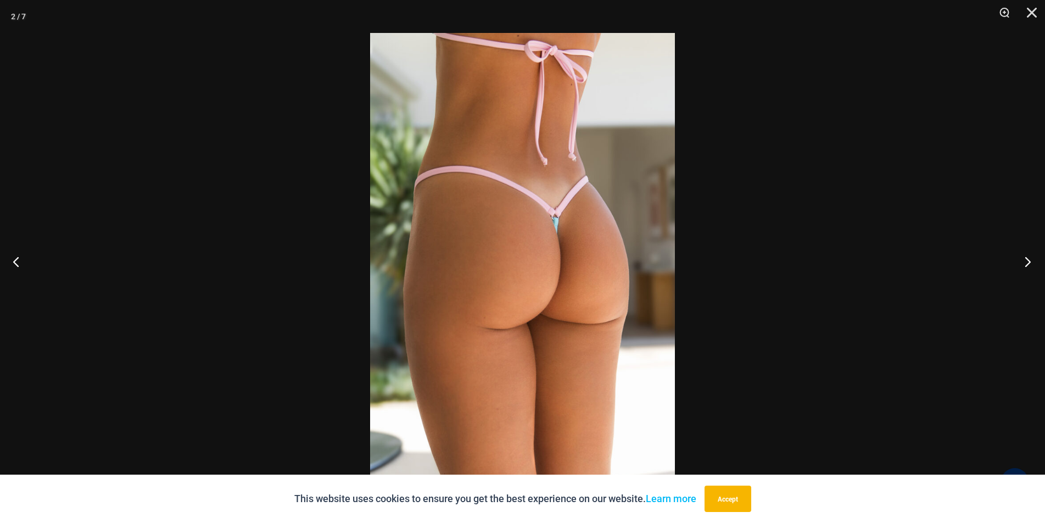
click at [1023, 261] on button "Next" at bounding box center [1024, 261] width 41 height 55
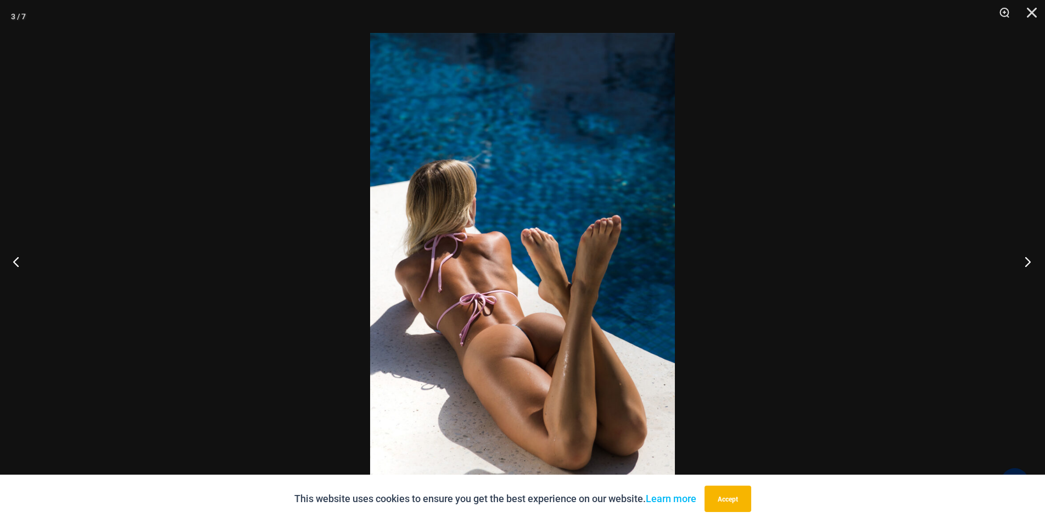
click at [1023, 261] on button "Next" at bounding box center [1024, 261] width 41 height 55
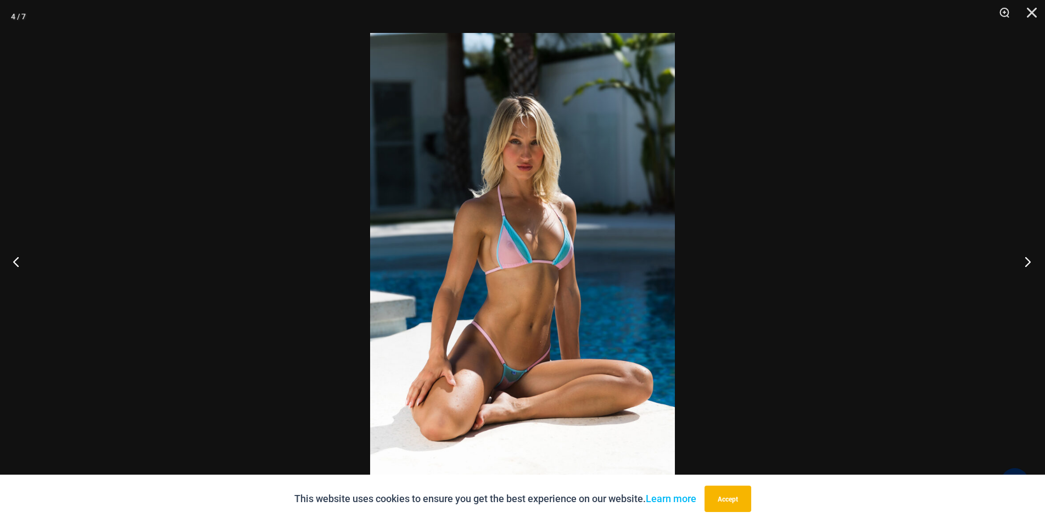
click at [1023, 261] on button "Next" at bounding box center [1024, 261] width 41 height 55
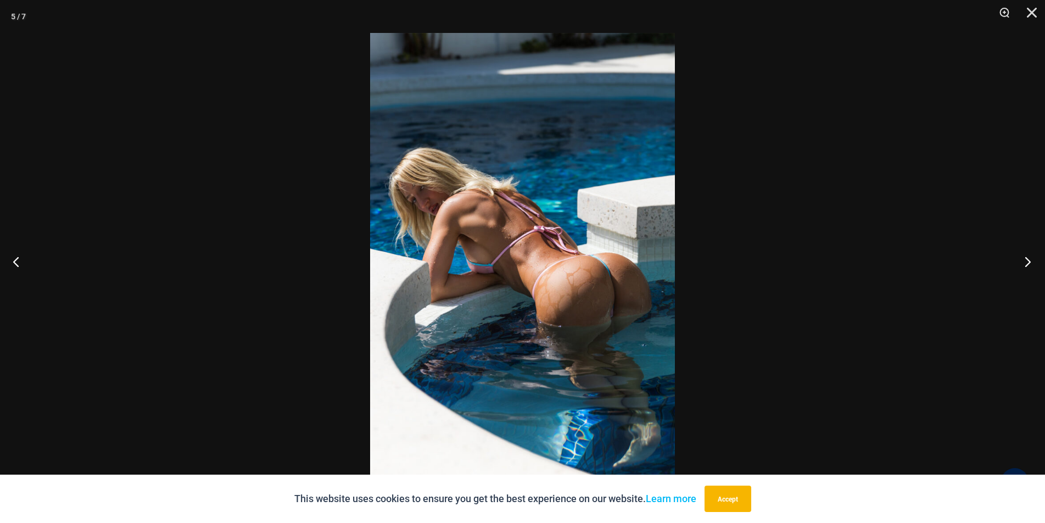
click at [1023, 261] on button "Next" at bounding box center [1024, 261] width 41 height 55
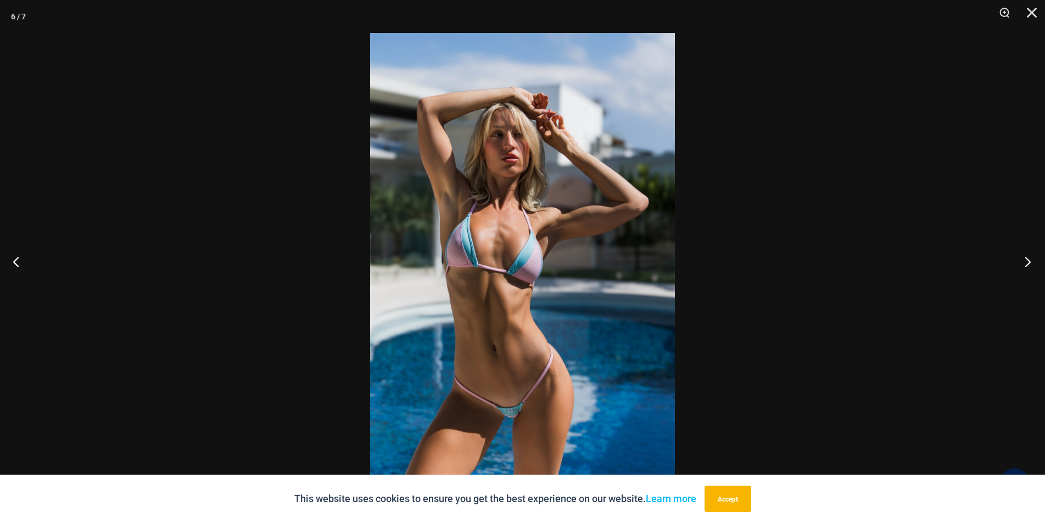
click at [1023, 261] on button "Next" at bounding box center [1024, 261] width 41 height 55
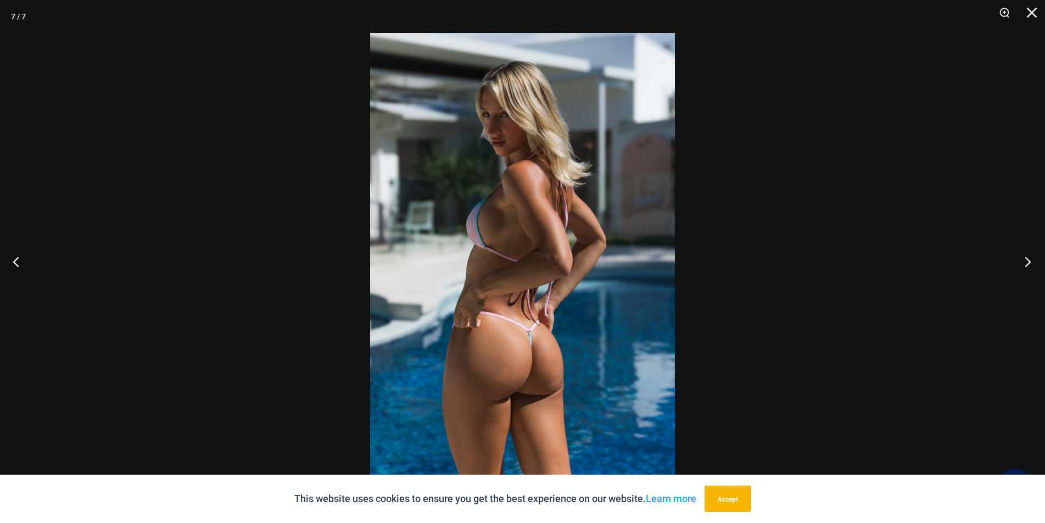
click at [1023, 261] on button "Next" at bounding box center [1024, 261] width 41 height 55
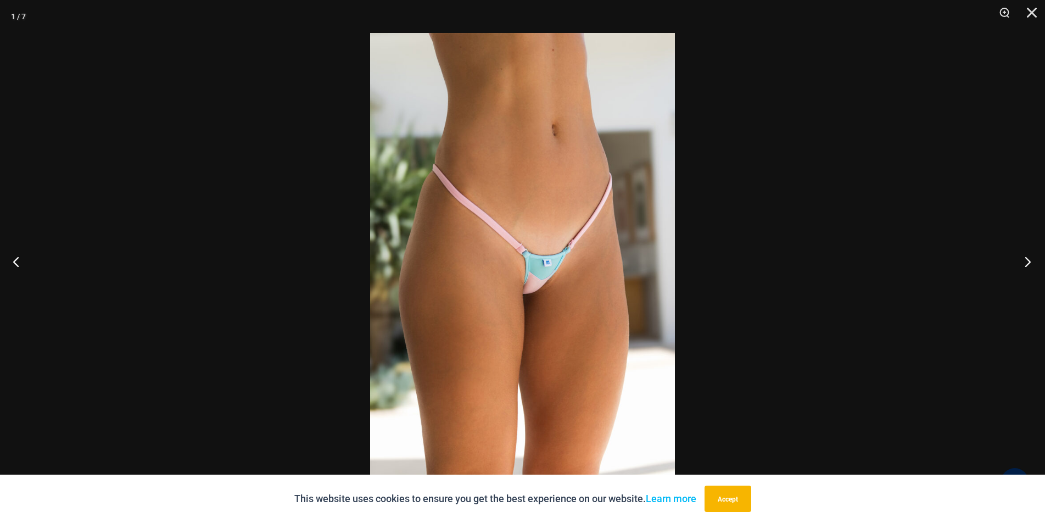
click at [1023, 261] on button "Next" at bounding box center [1024, 261] width 41 height 55
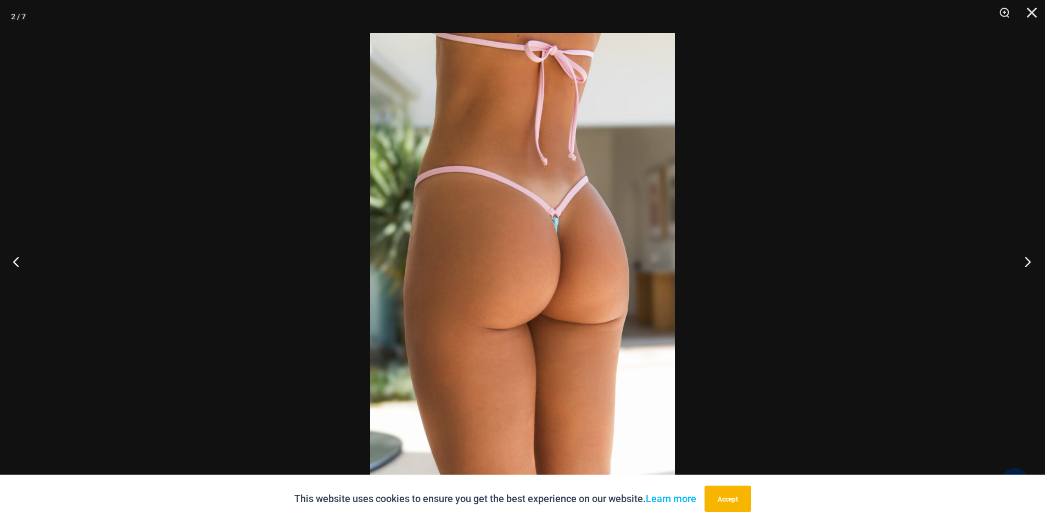
click at [1023, 261] on button "Next" at bounding box center [1024, 261] width 41 height 55
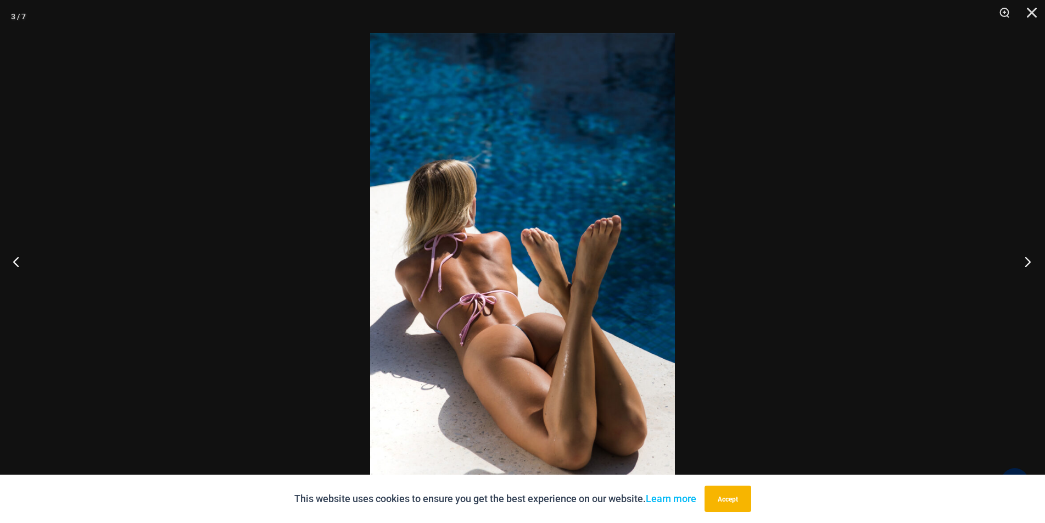
click at [1023, 261] on button "Next" at bounding box center [1024, 261] width 41 height 55
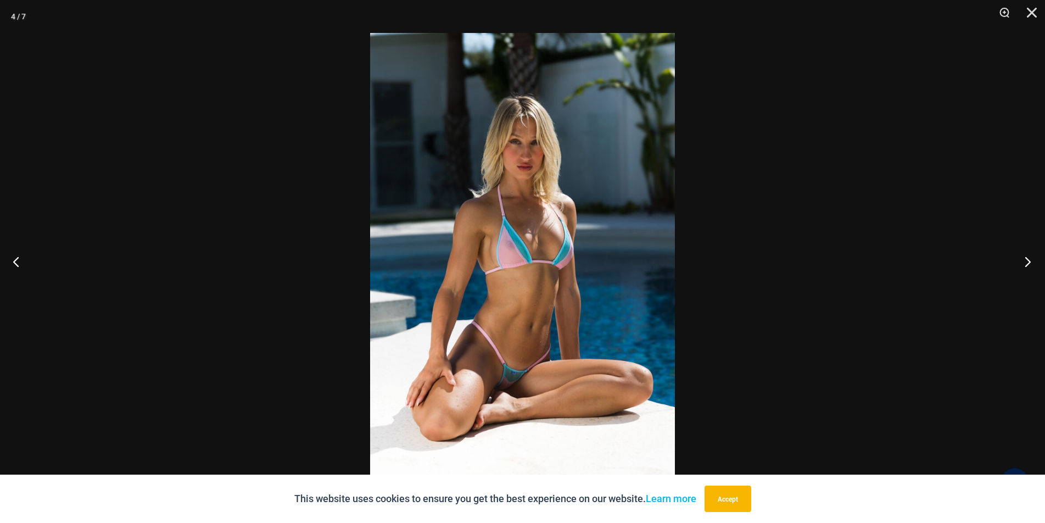
click at [1023, 261] on button "Next" at bounding box center [1024, 261] width 41 height 55
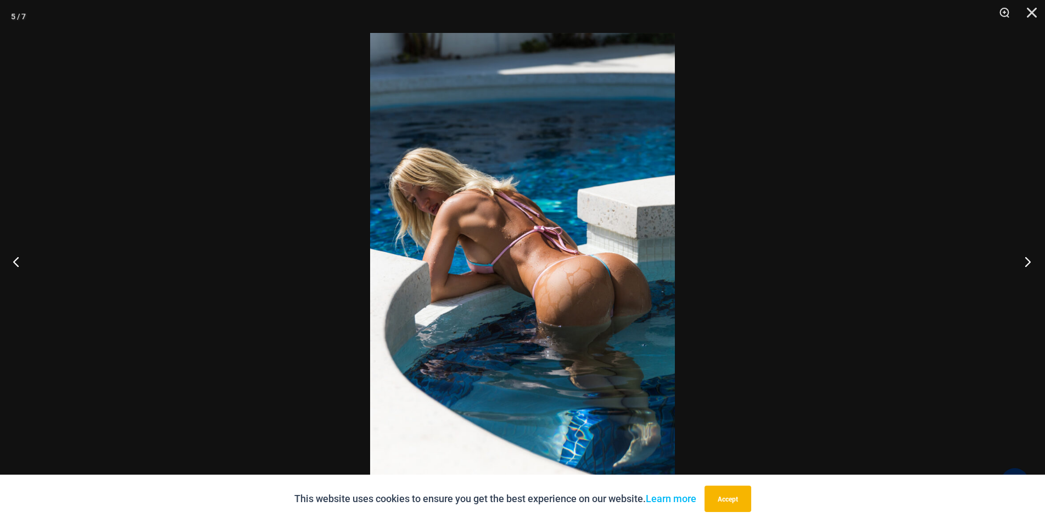
click at [1023, 261] on button "Next" at bounding box center [1024, 261] width 41 height 55
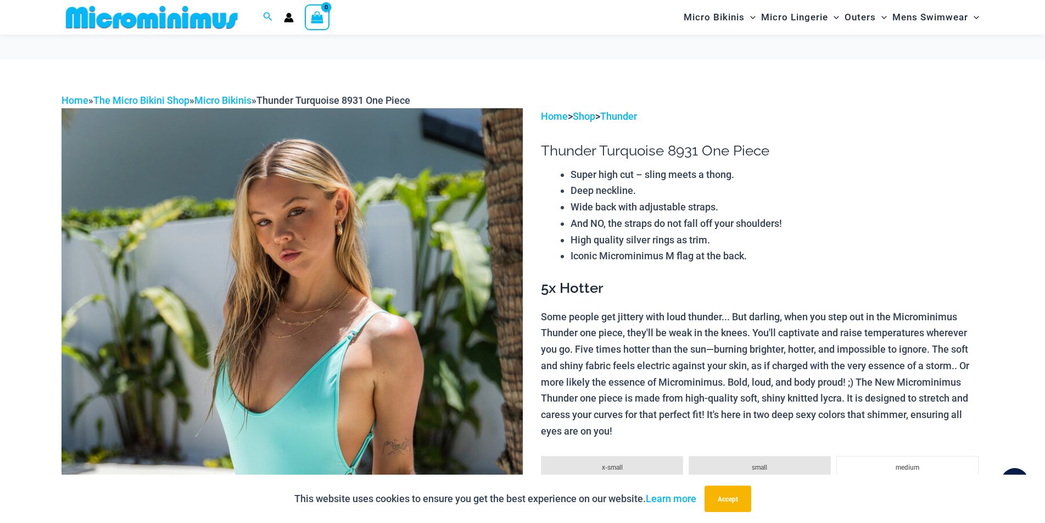
scroll to position [356, 0]
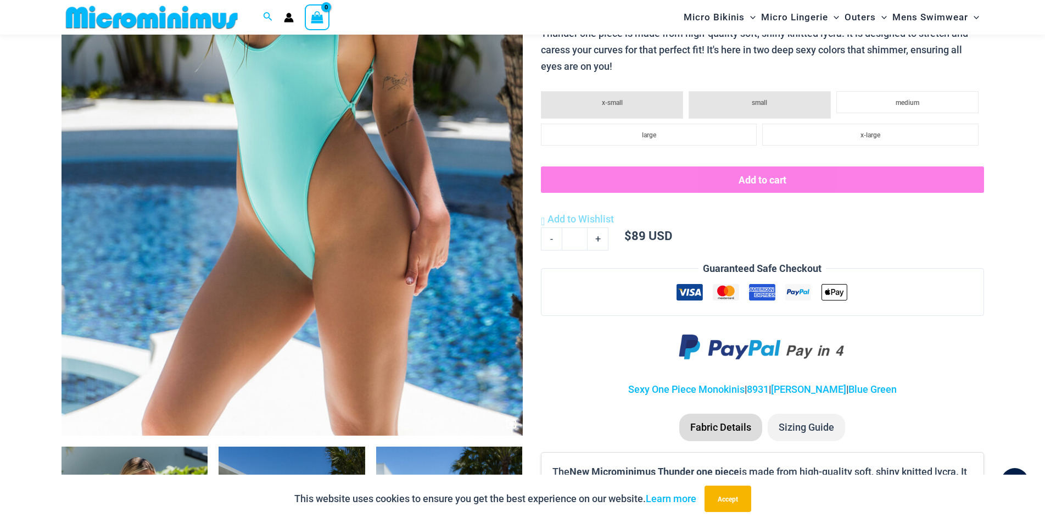
click at [281, 161] on img at bounding box center [292, 89] width 461 height 692
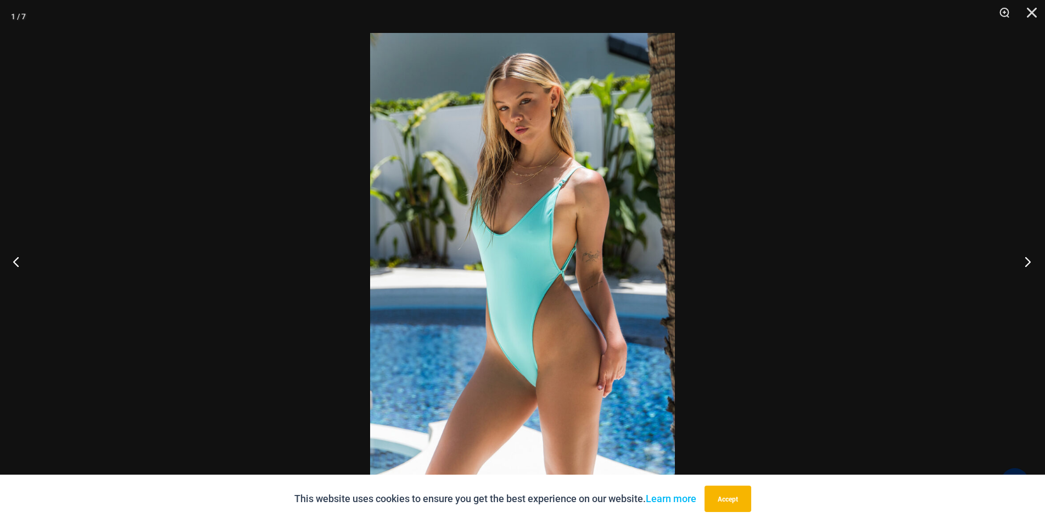
click at [1025, 257] on button "Next" at bounding box center [1024, 261] width 41 height 55
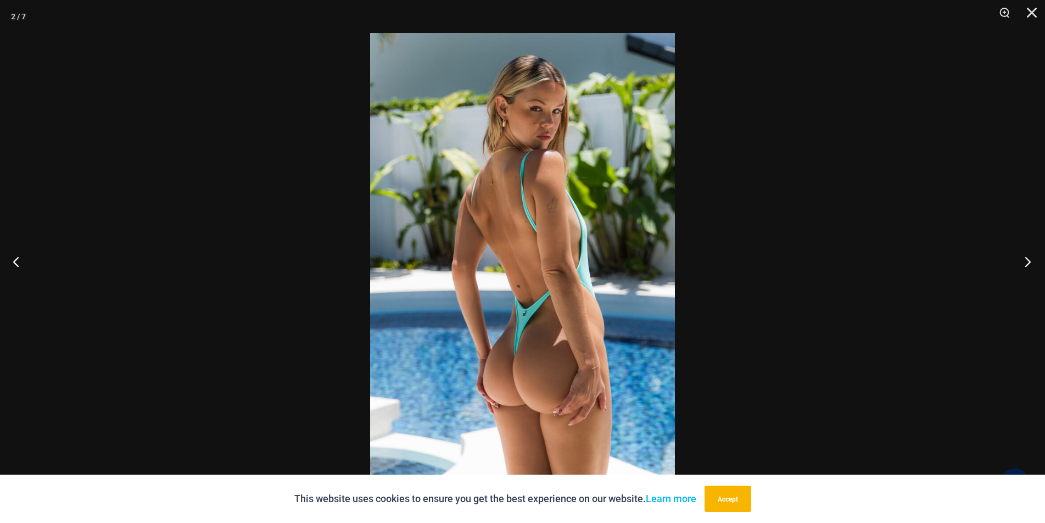
click at [1025, 257] on button "Next" at bounding box center [1024, 261] width 41 height 55
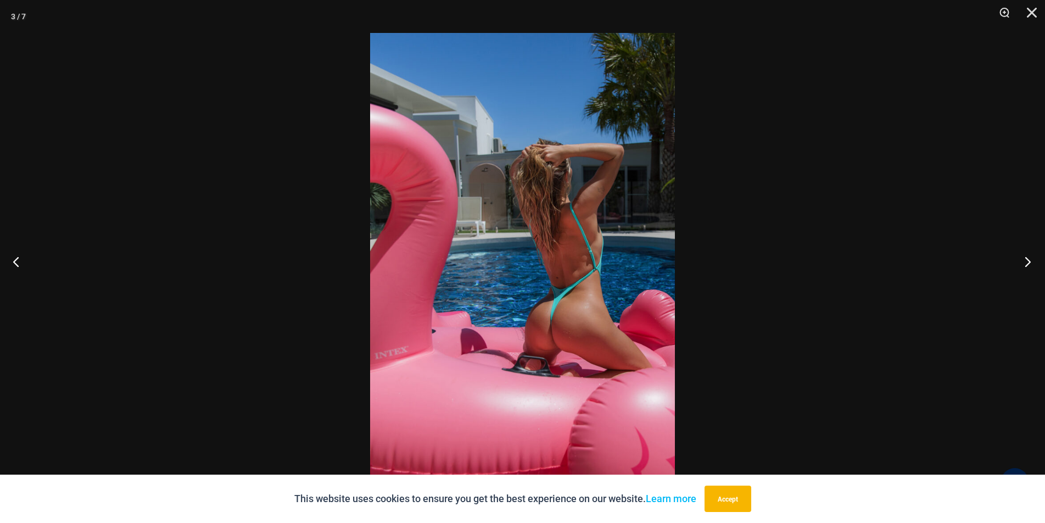
click at [1025, 257] on button "Next" at bounding box center [1024, 261] width 41 height 55
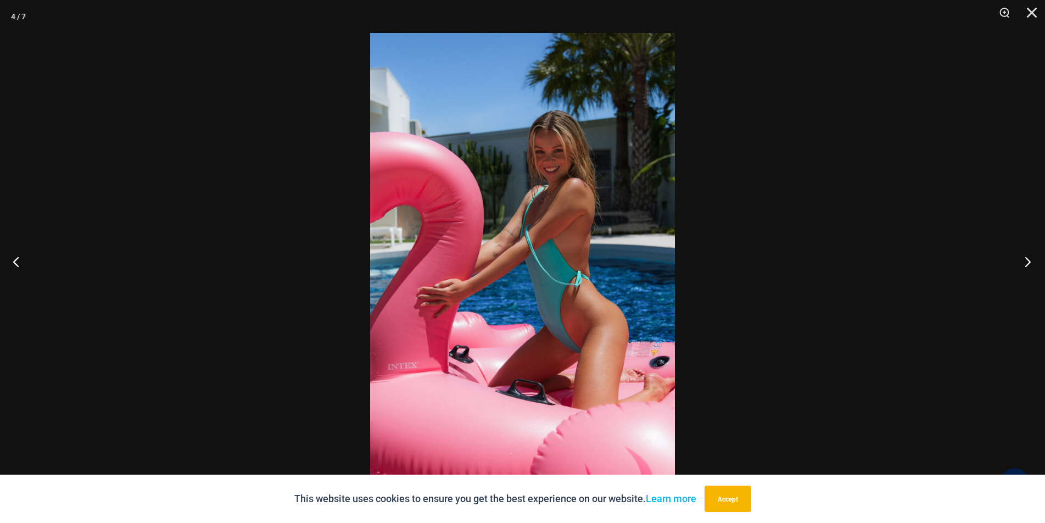
click at [1025, 257] on button "Next" at bounding box center [1024, 261] width 41 height 55
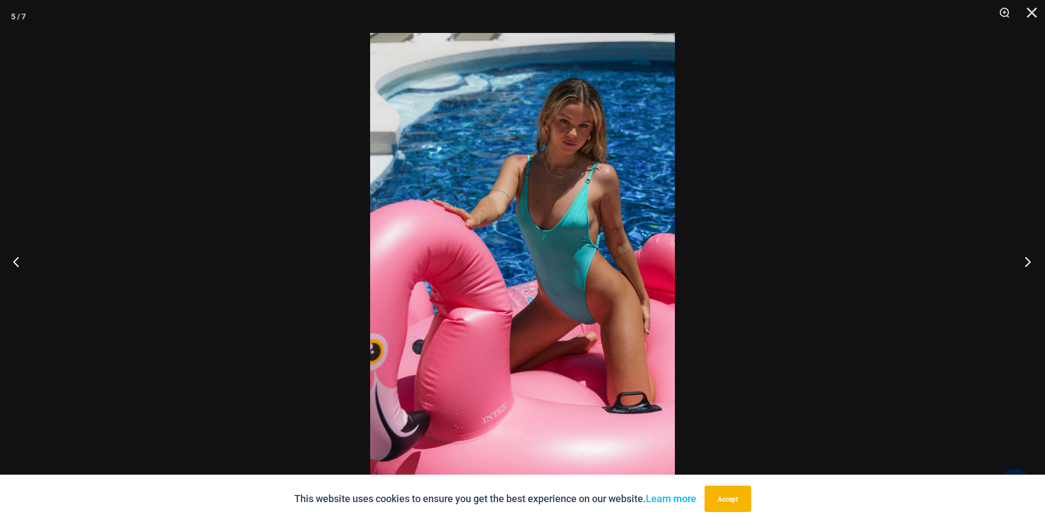
click at [1025, 257] on button "Next" at bounding box center [1024, 261] width 41 height 55
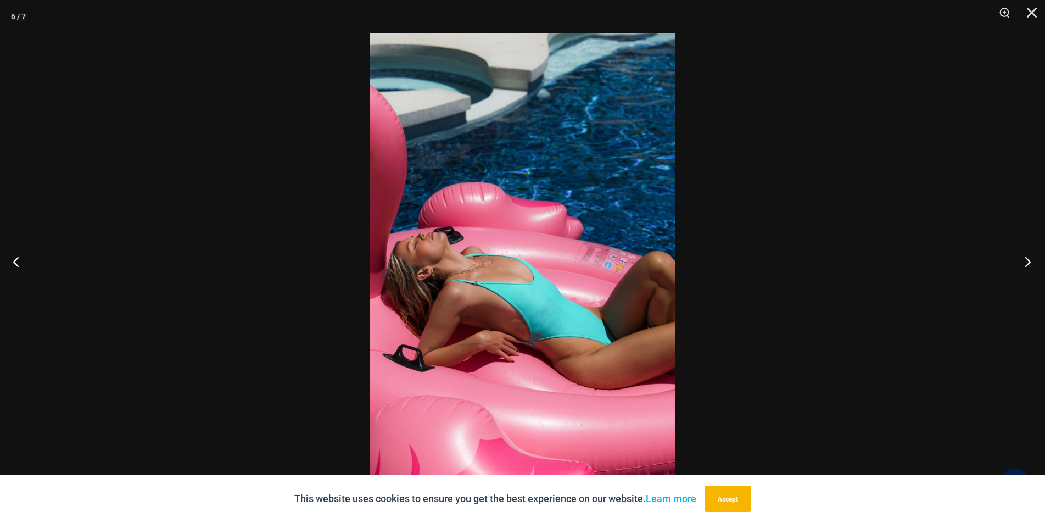
click at [1025, 257] on button "Next" at bounding box center [1024, 261] width 41 height 55
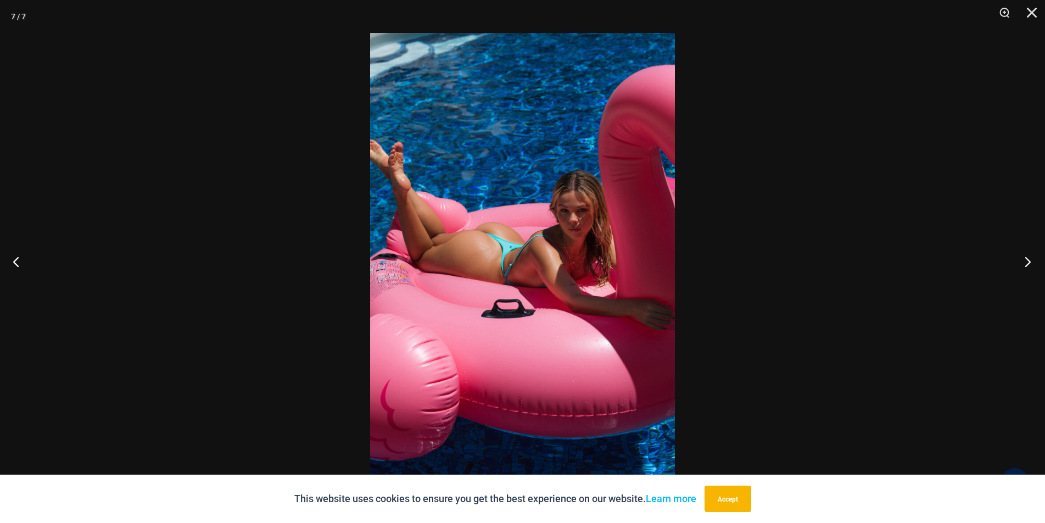
click at [1025, 257] on button "Next" at bounding box center [1024, 261] width 41 height 55
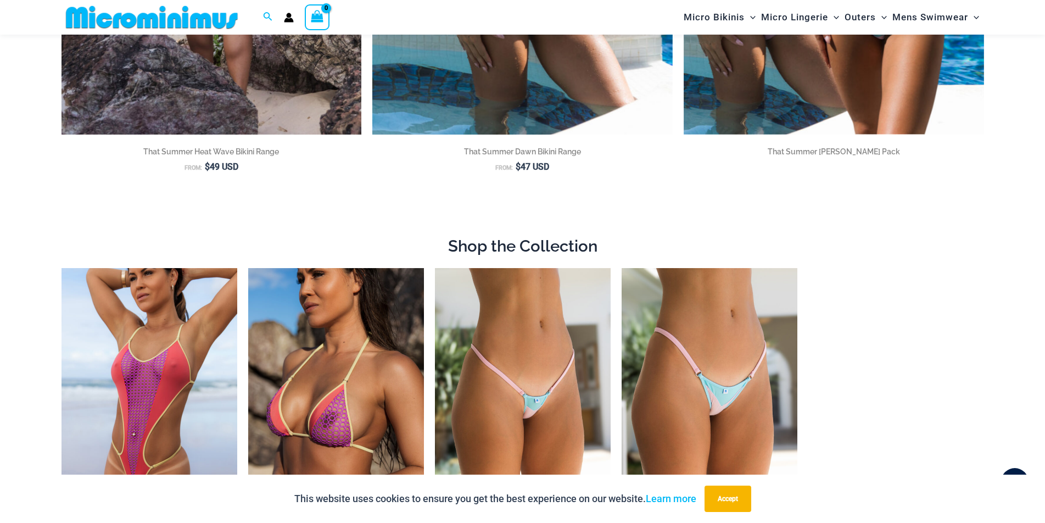
scroll to position [722, 0]
